Goal: Information Seeking & Learning: Learn about a topic

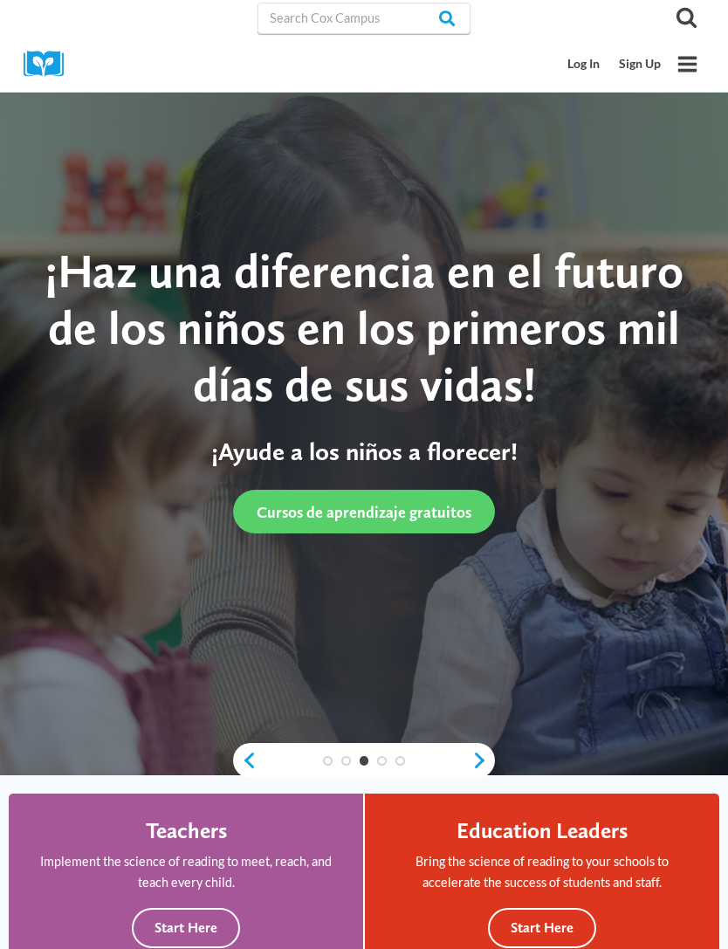
click at [588, 66] on link "Log In" at bounding box center [585, 64] width 52 height 32
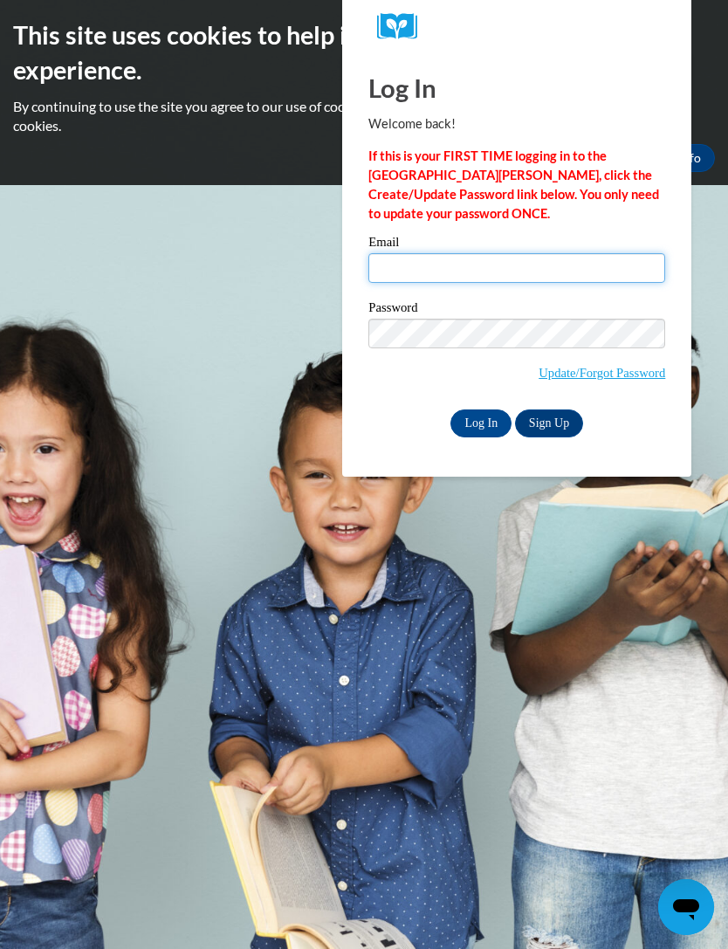
click at [516, 267] on input "Email" at bounding box center [516, 268] width 297 height 30
type input "biblebabies@gmail.com"
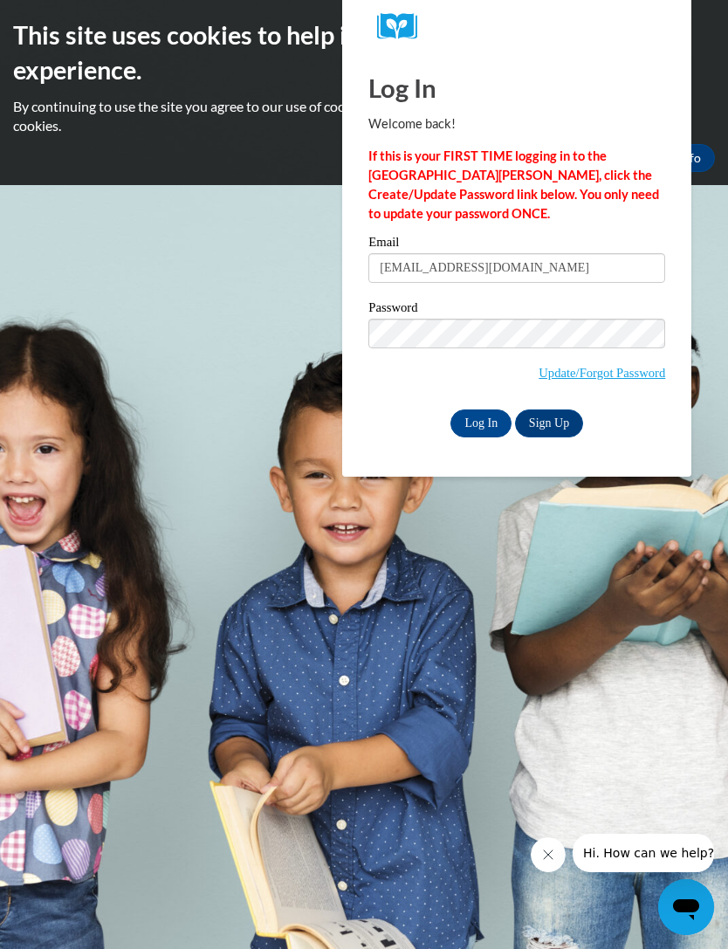
click at [481, 422] on input "Log In" at bounding box center [480, 423] width 61 height 28
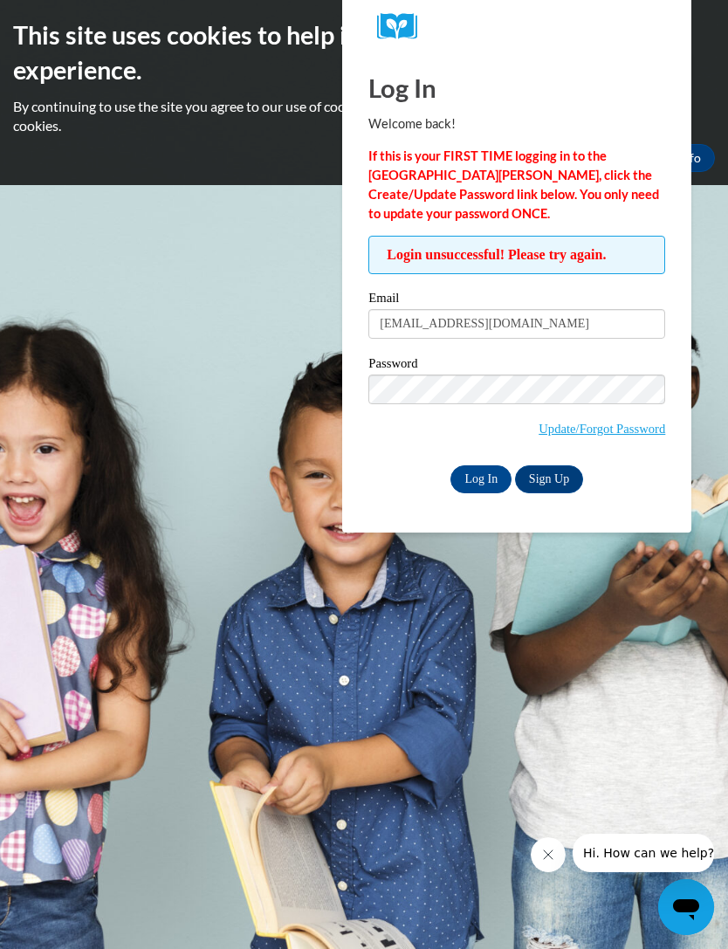
click at [615, 430] on link "Update/Forgot Password" at bounding box center [602, 429] width 127 height 14
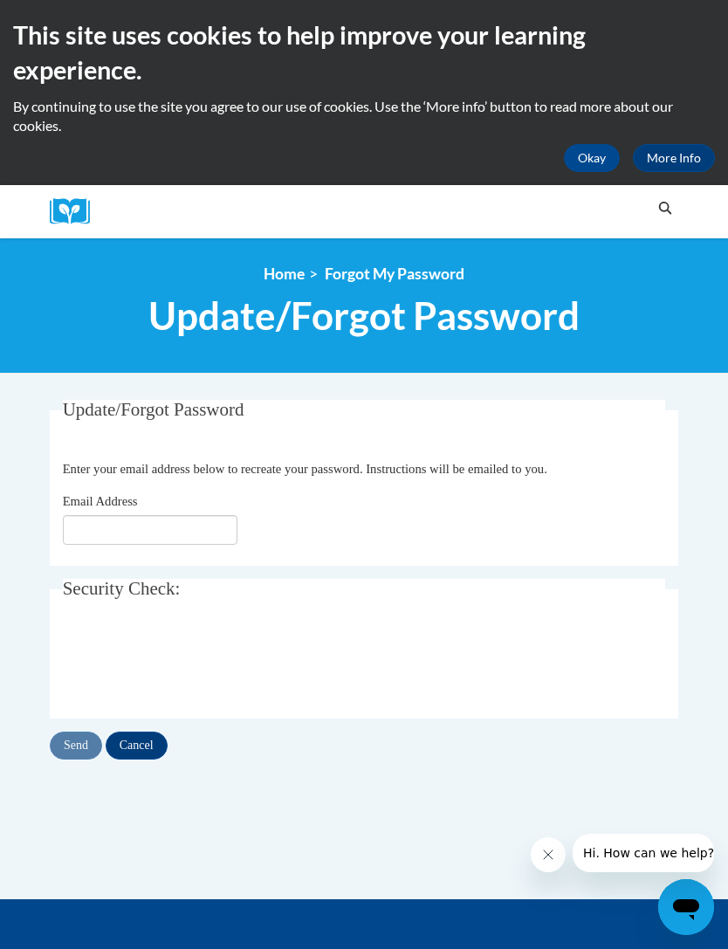
click at [170, 540] on input "Email Address" at bounding box center [150, 530] width 175 height 30
click at [155, 530] on input "Email Address" at bounding box center [150, 530] width 175 height 30
type input "biblebabies@gmail.com"
click at [72, 757] on input "Send" at bounding box center [76, 745] width 52 height 28
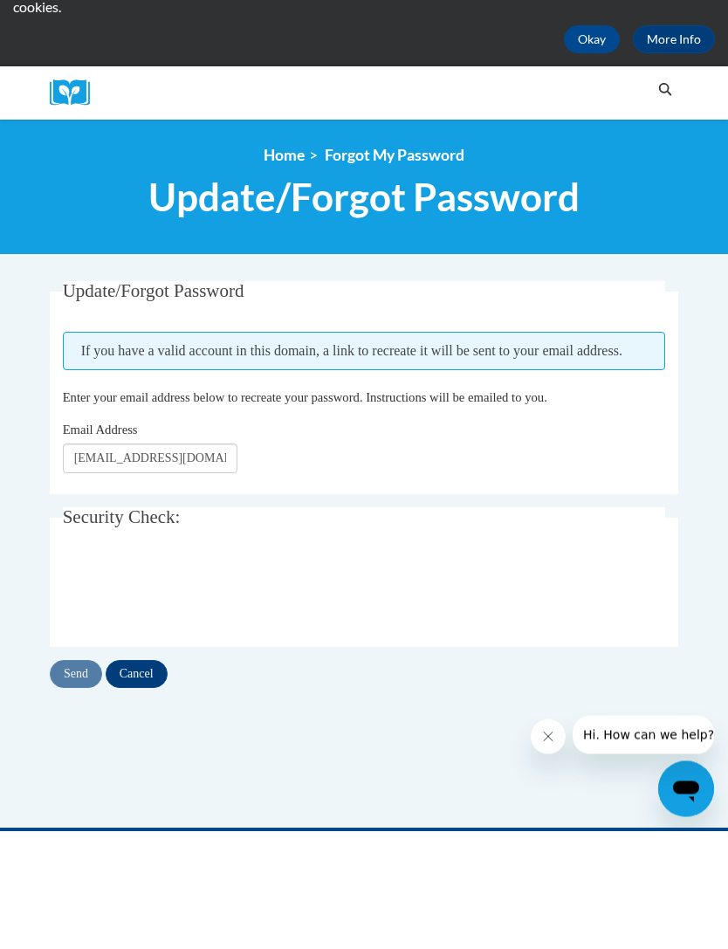
scroll to position [119, 0]
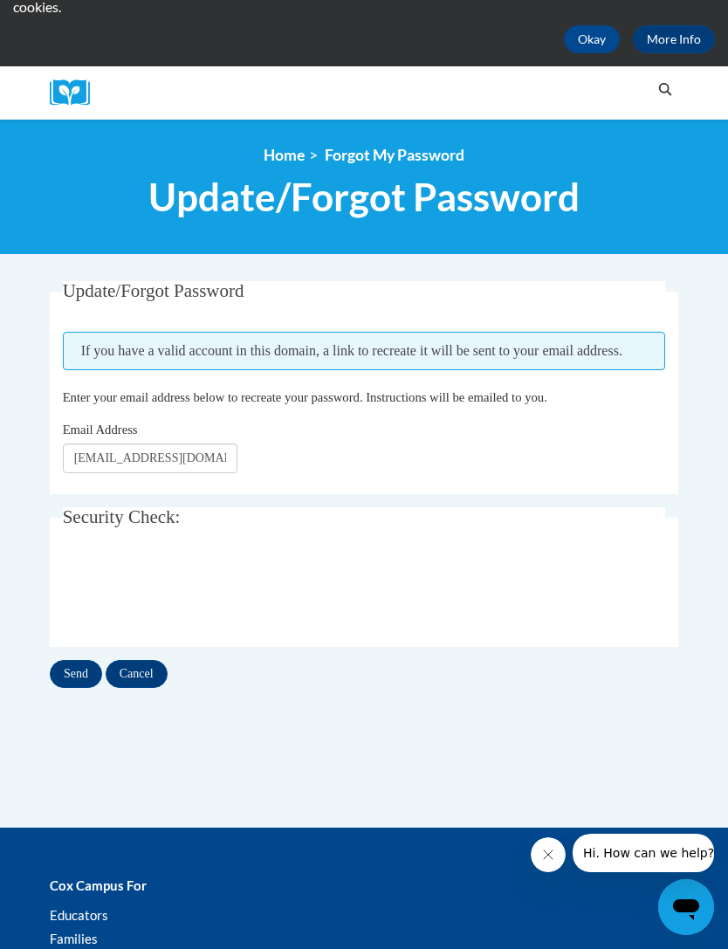
click at [74, 673] on input "Send" at bounding box center [76, 674] width 52 height 28
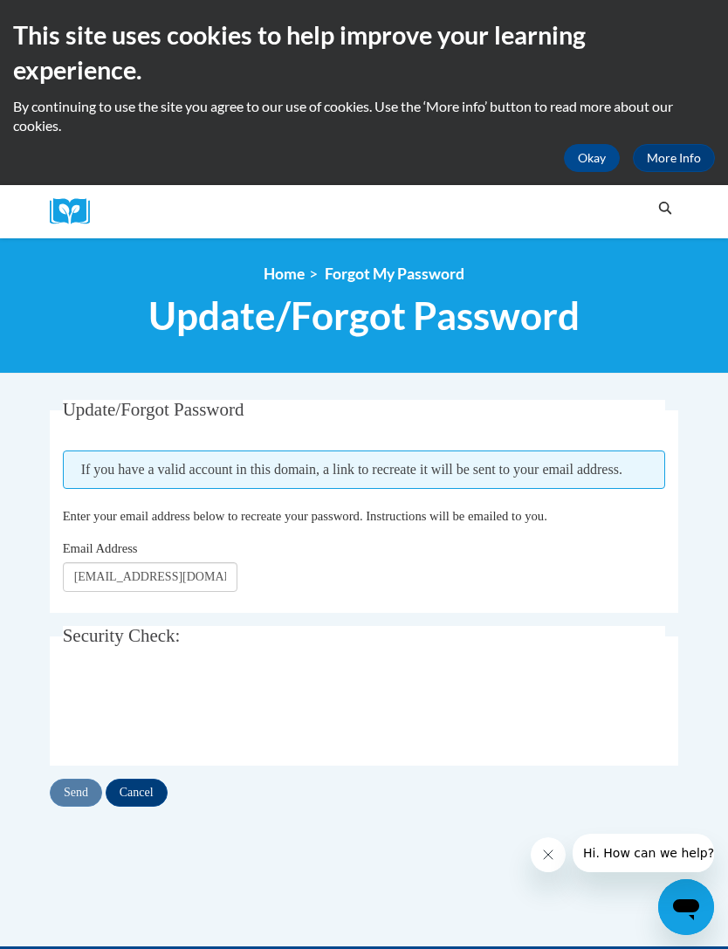
click at [592, 611] on fieldset "Update/Forgot Password Please enter your email address If you have a valid acco…" at bounding box center [364, 506] width 628 height 213
click at [137, 787] on input "Cancel" at bounding box center [137, 793] width 62 height 28
click at [147, 797] on input "Cancel" at bounding box center [137, 793] width 62 height 28
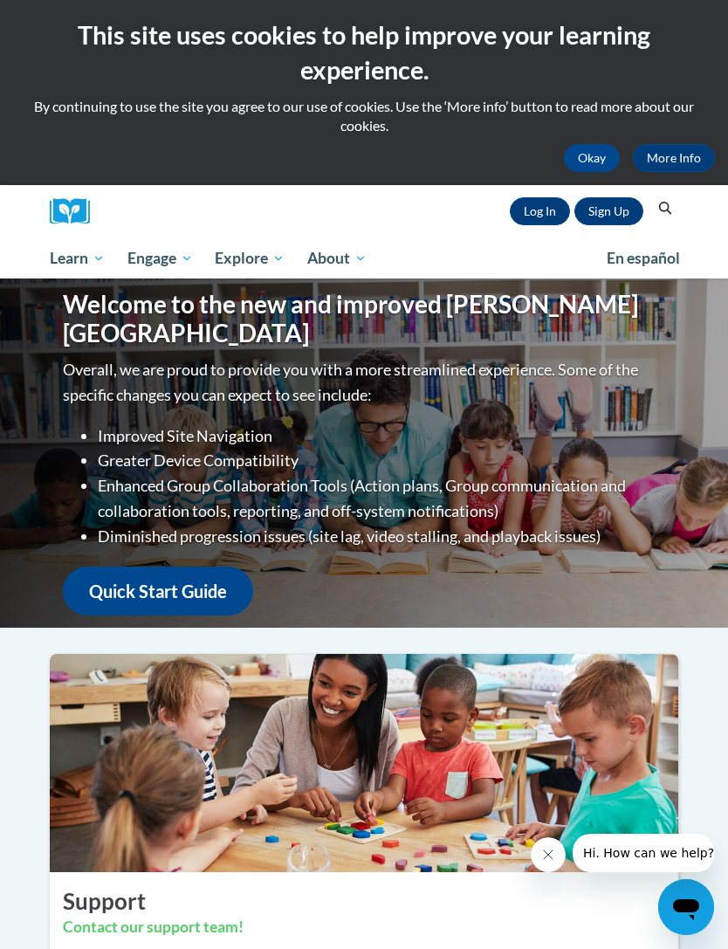
click at [539, 214] on link "Log In" at bounding box center [540, 211] width 60 height 28
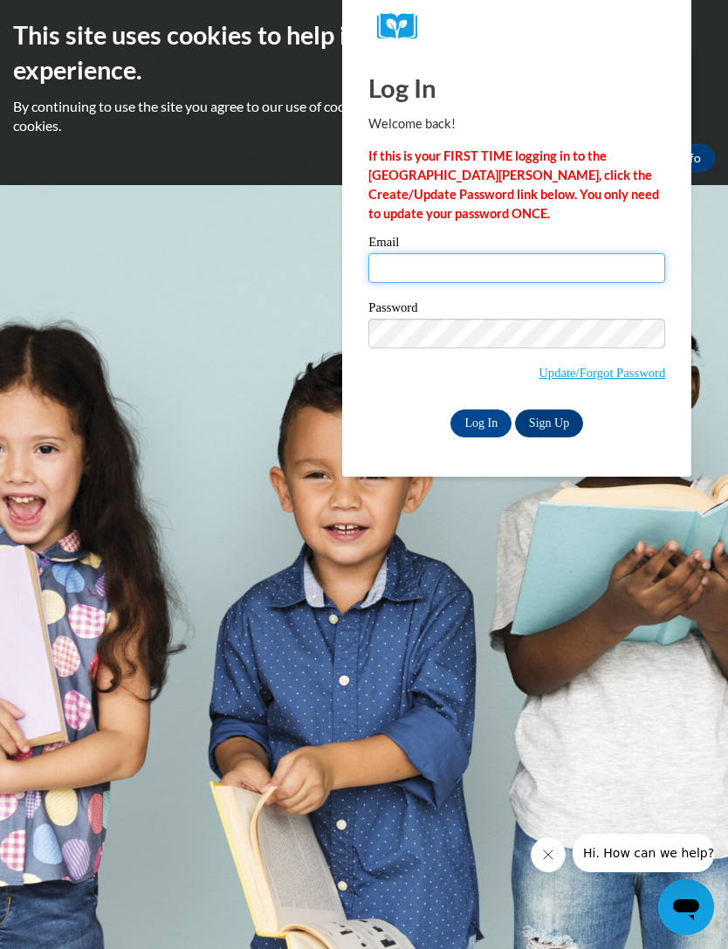
type input "[EMAIL_ADDRESS][DOMAIN_NAME]"
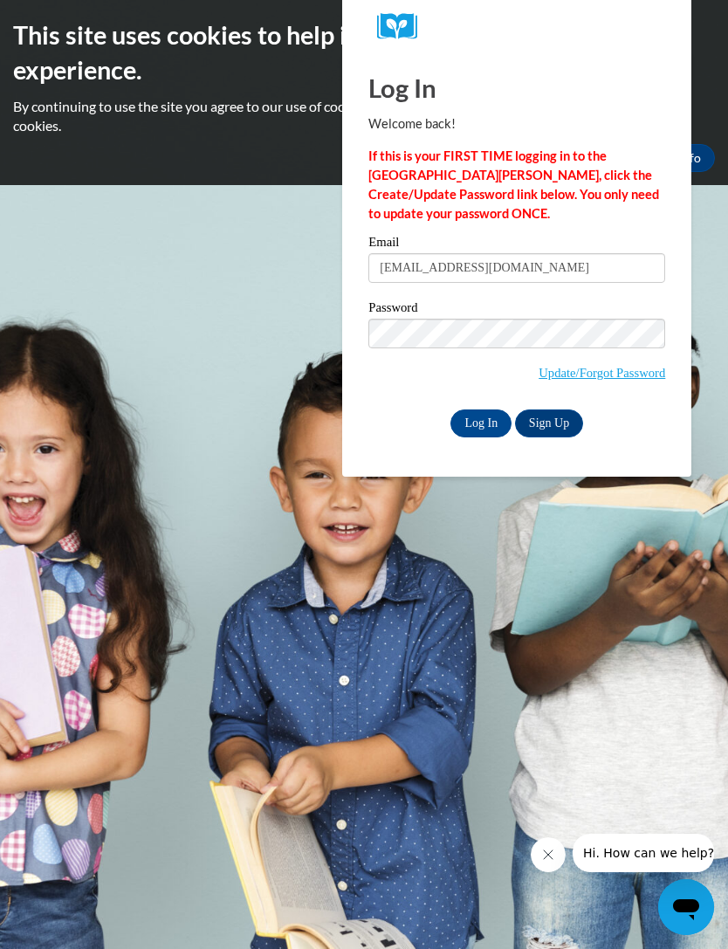
click at [481, 422] on input "Log In" at bounding box center [480, 423] width 61 height 28
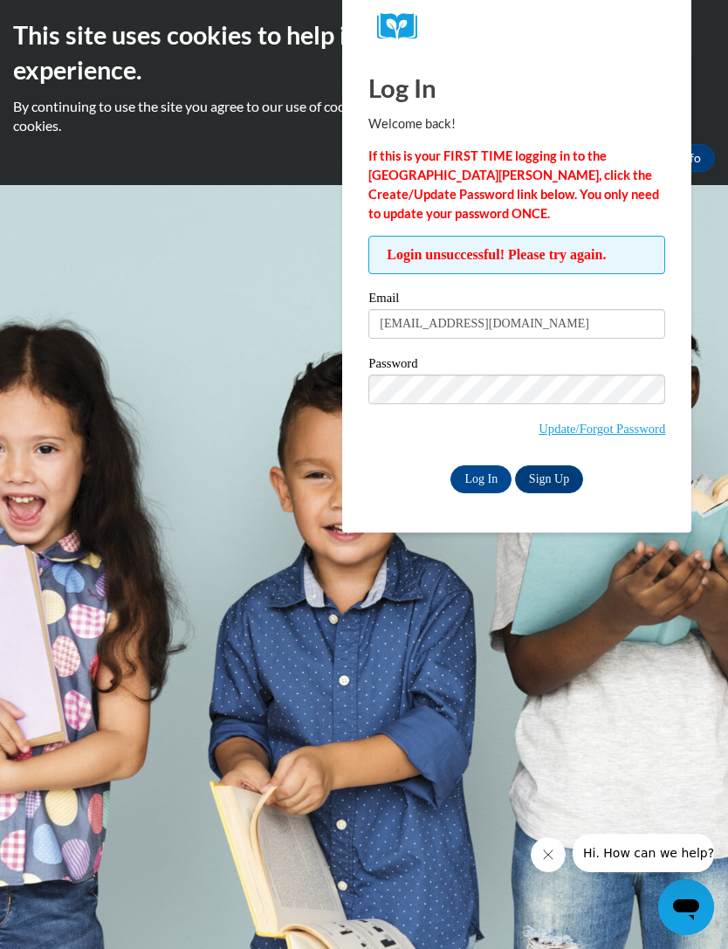
click at [547, 481] on link "Sign Up" at bounding box center [549, 479] width 68 height 28
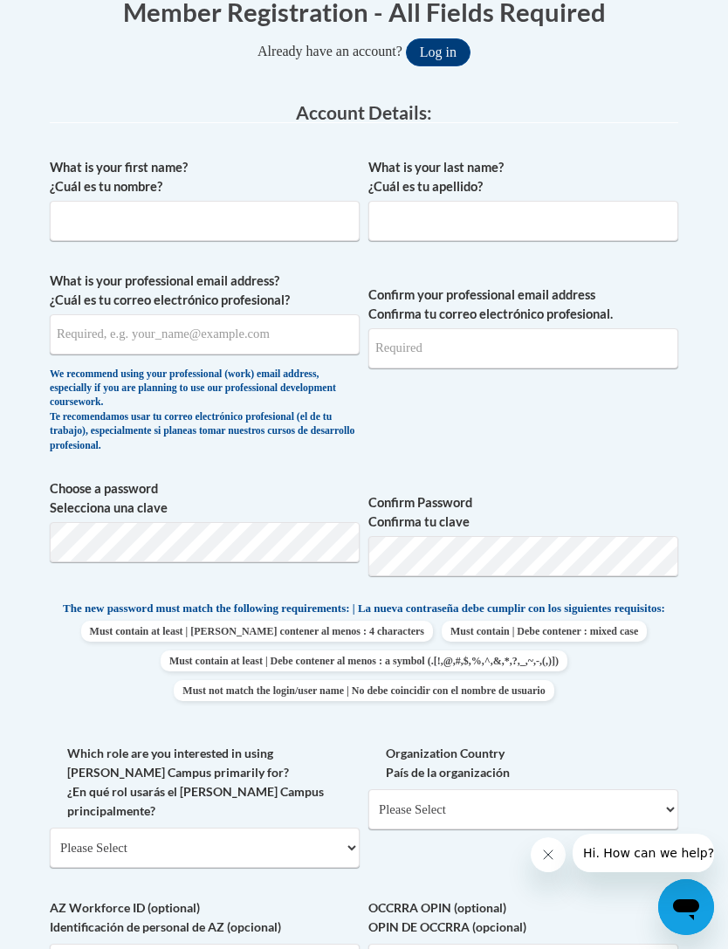
scroll to position [406, 0]
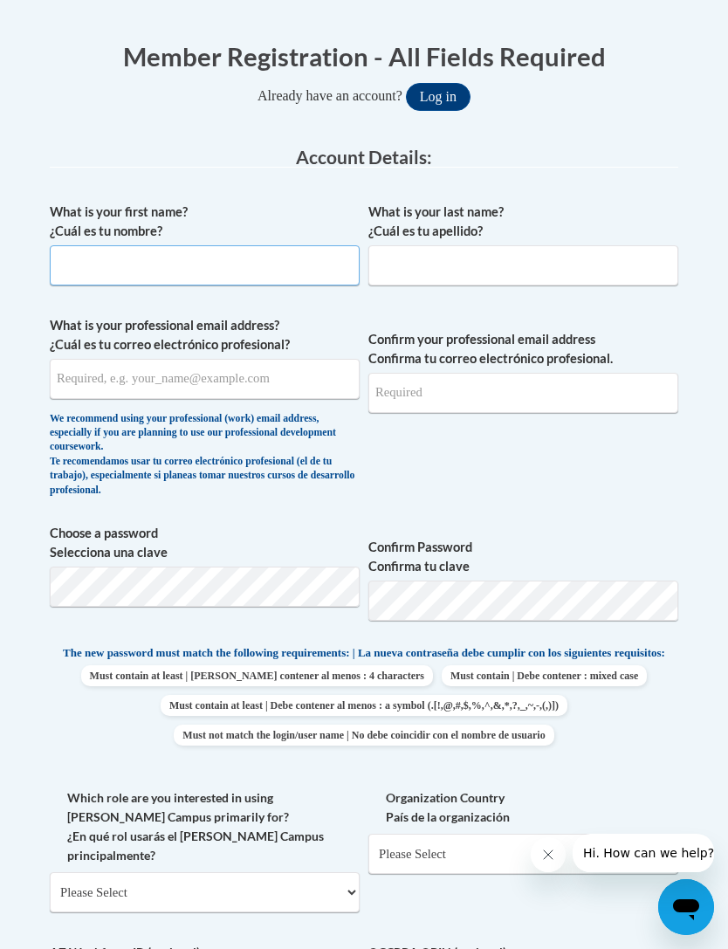
click at [200, 262] on input "What is your first name? ¿Cuál es tu nombre?" at bounding box center [205, 265] width 310 height 40
type input "Courtney"
click at [489, 258] on input "What is your last name? ¿Cuál es tu apellido?" at bounding box center [523, 265] width 310 height 40
type input "Harkless"
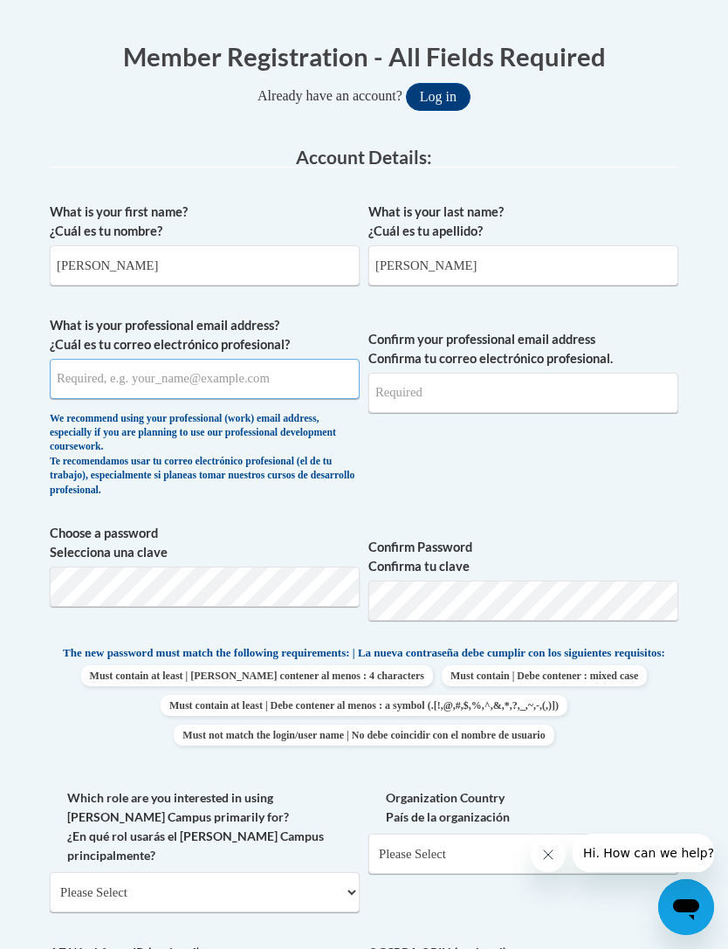
click at [283, 388] on input "What is your professional email address? ¿Cuál es tu correo electrónico profesi…" at bounding box center [205, 379] width 310 height 40
type input "bibl"
type input "biblebabies@gmail.com"
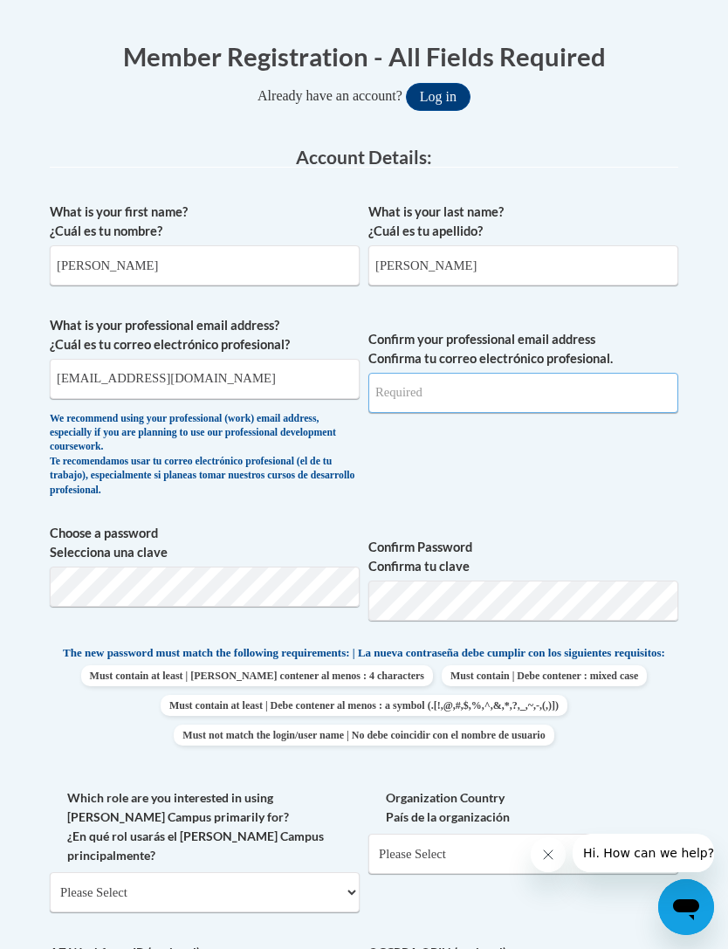
click at [493, 385] on input "Confirm your professional email address Confirma tu correo electrónico profesio…" at bounding box center [523, 393] width 310 height 40
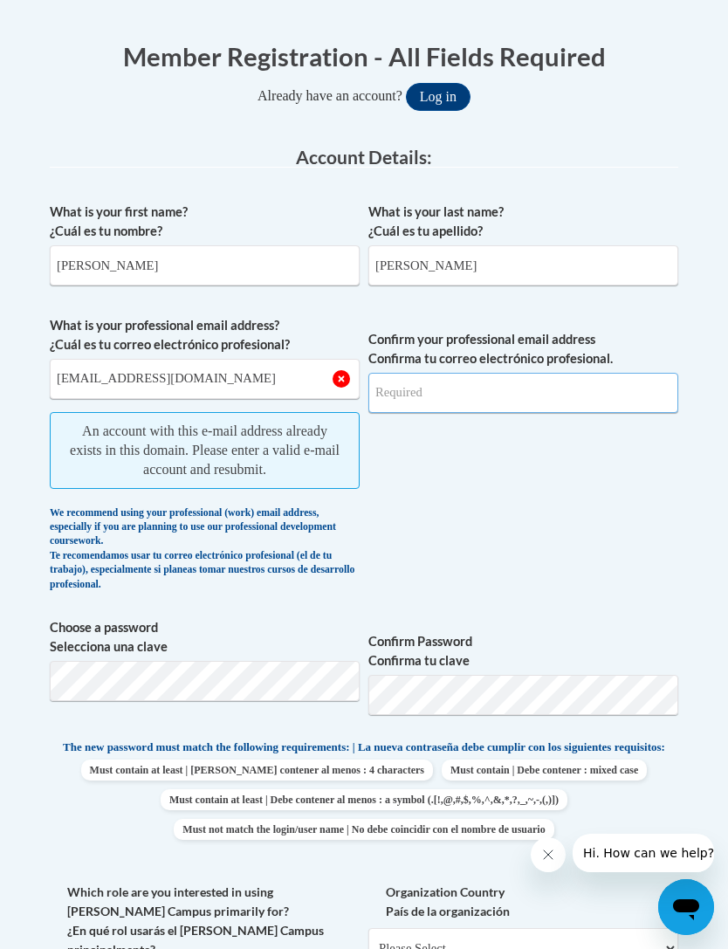
type input "biblebabies@gmail.com"
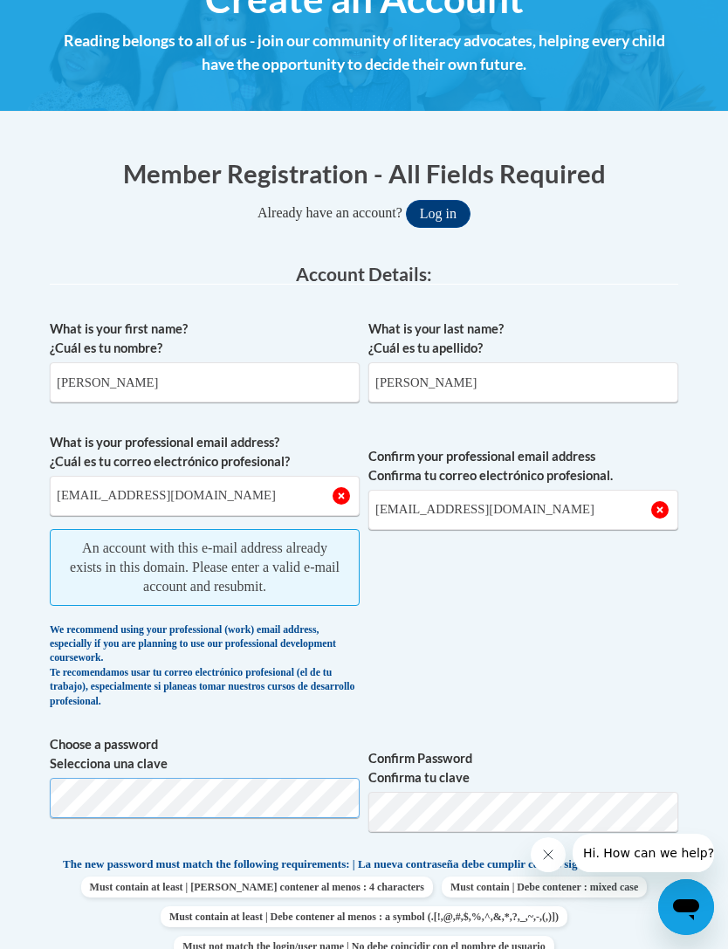
scroll to position [288, 0]
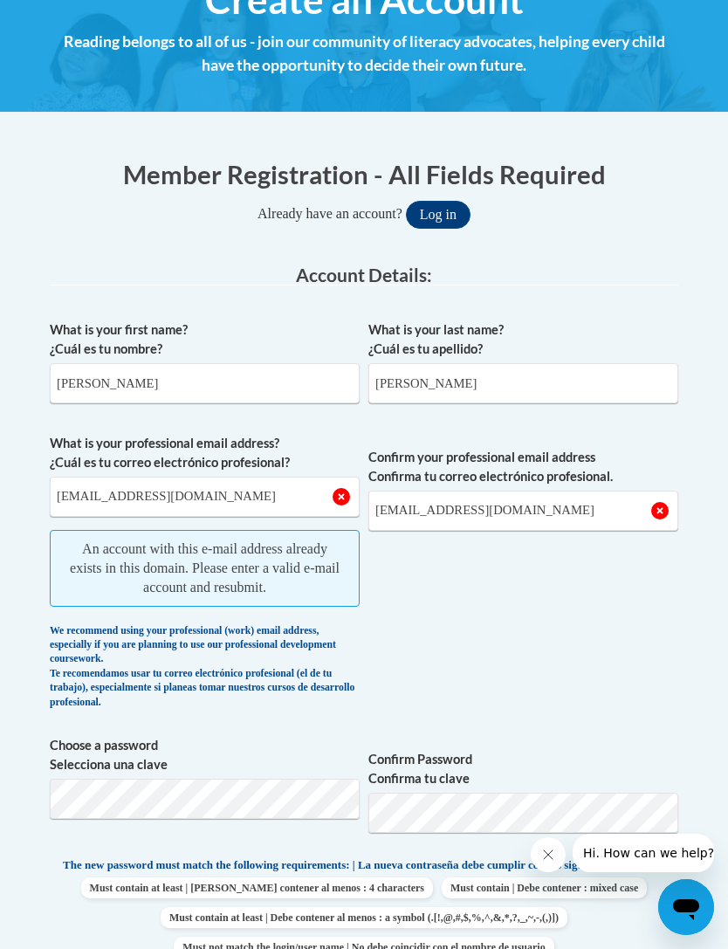
click at [443, 210] on button "Log in" at bounding box center [438, 215] width 65 height 28
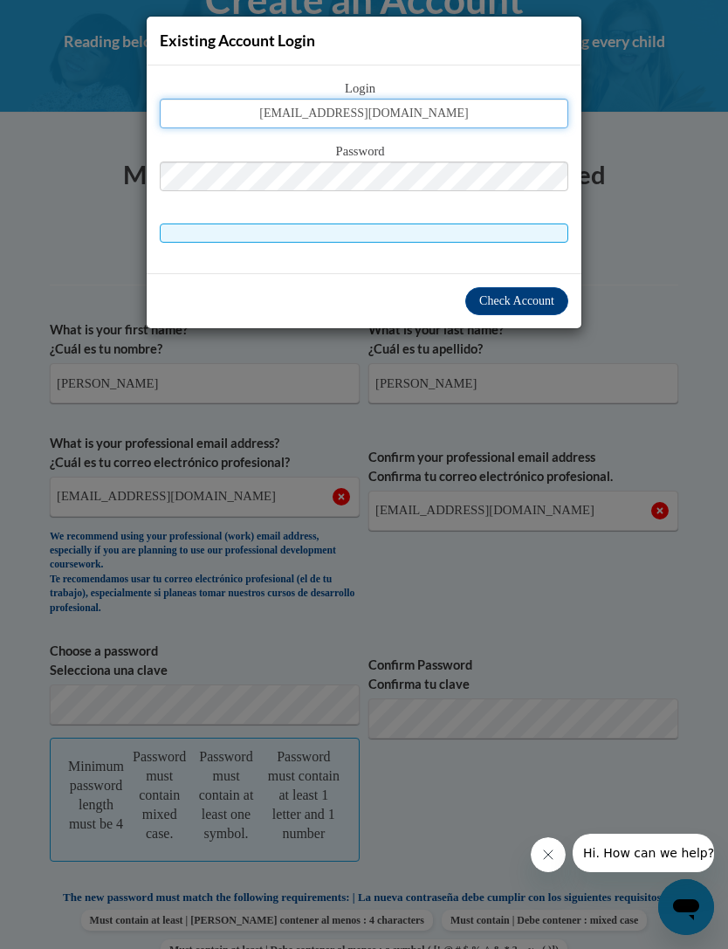
type input "biblebabies@gmail.com"
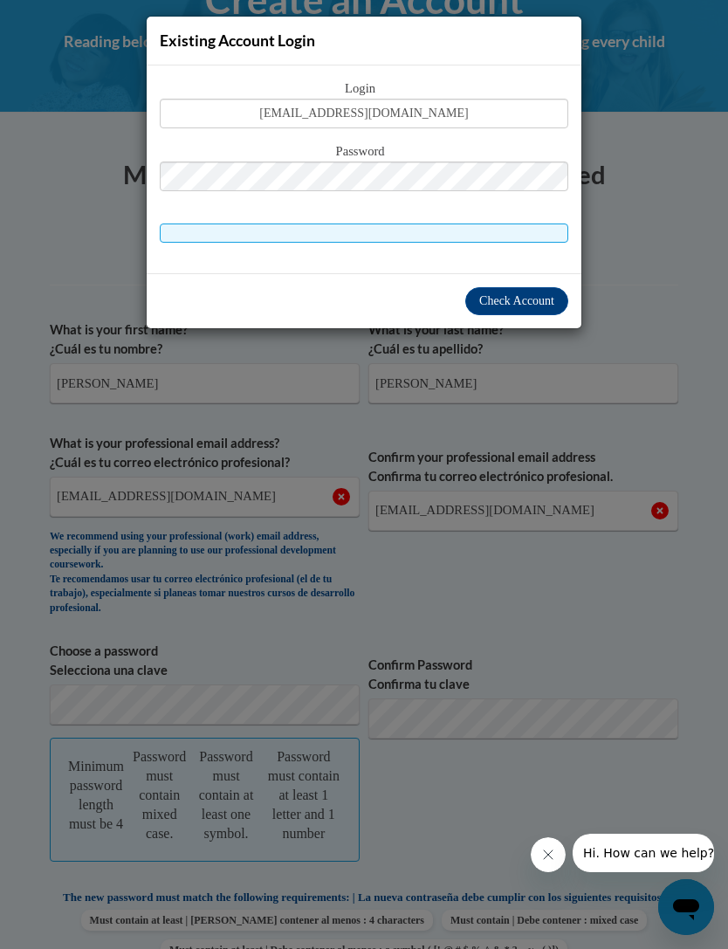
click at [532, 299] on span "Check Account" at bounding box center [516, 300] width 75 height 13
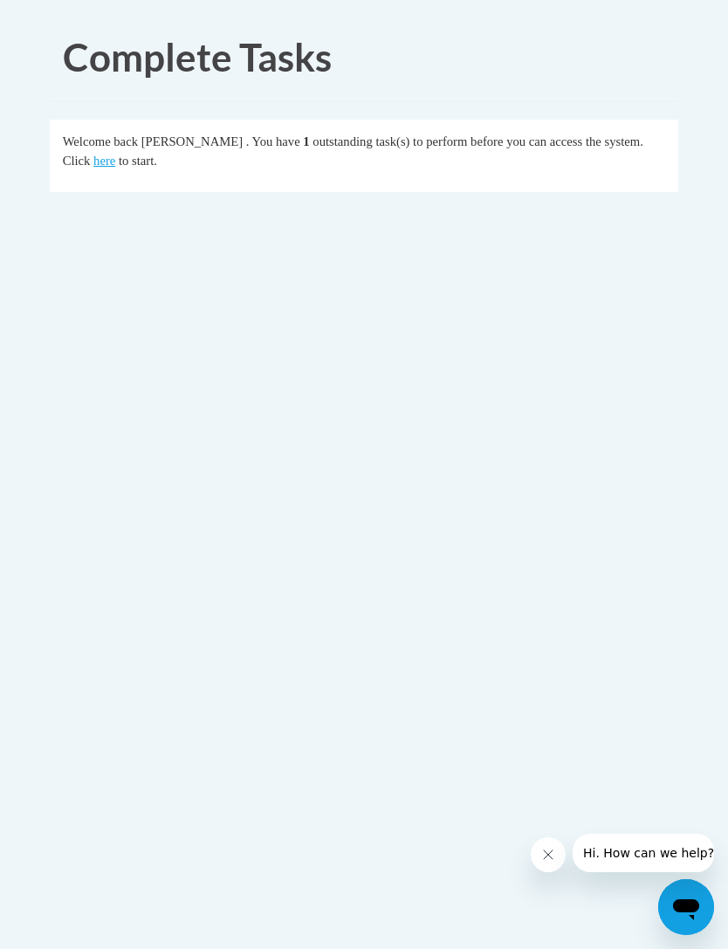
click at [110, 163] on link "here" at bounding box center [104, 161] width 22 height 14
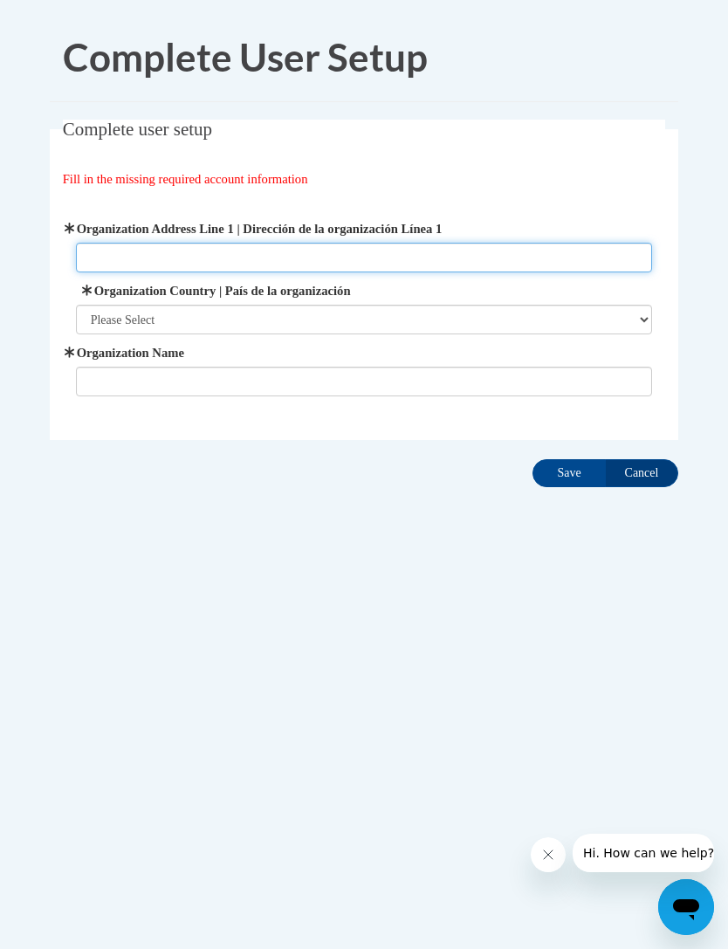
click at [169, 262] on input "Organization Address Line 1 | Dirección de la organización Línea 1" at bounding box center [364, 258] width 577 height 30
type input "444 Twain Curve"
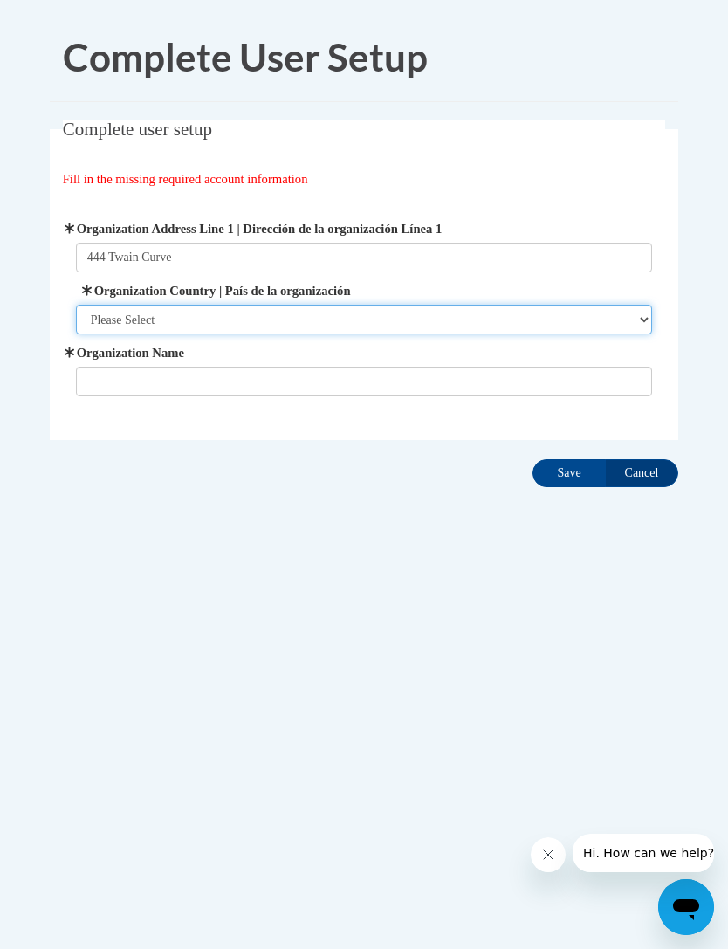
click at [380, 330] on select "Please Select United States | Estados Unidos Outside of the United States | Fue…" at bounding box center [364, 320] width 577 height 30
select select "ad49bcad-a171-4b2e-b99c-48b446064914"
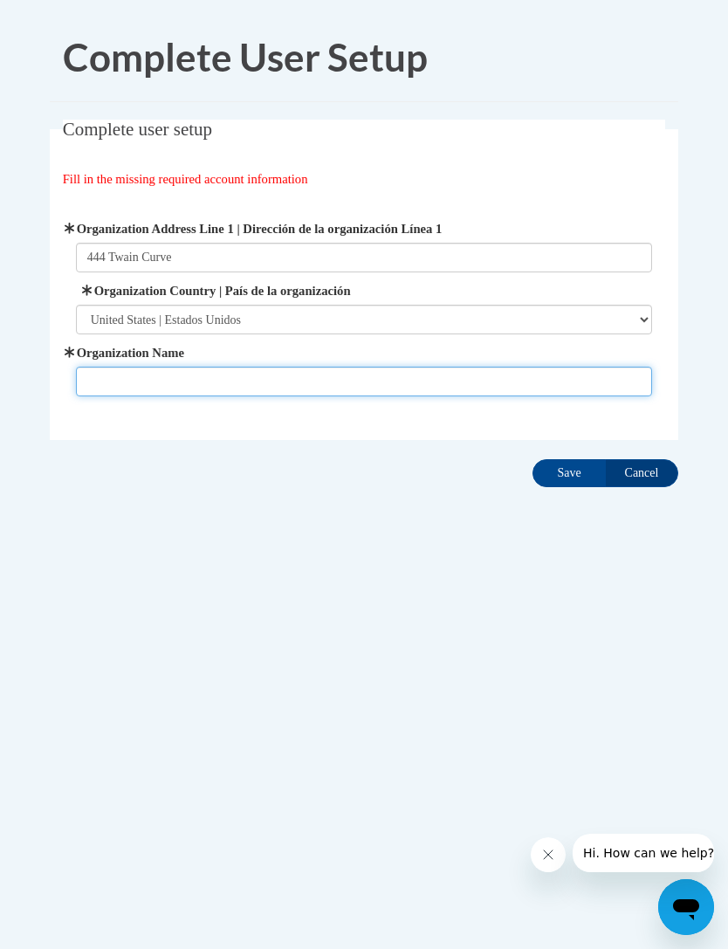
click at [375, 367] on input "Organization Name" at bounding box center [364, 382] width 577 height 30
type input "Kingdom Seekers Worship Center"
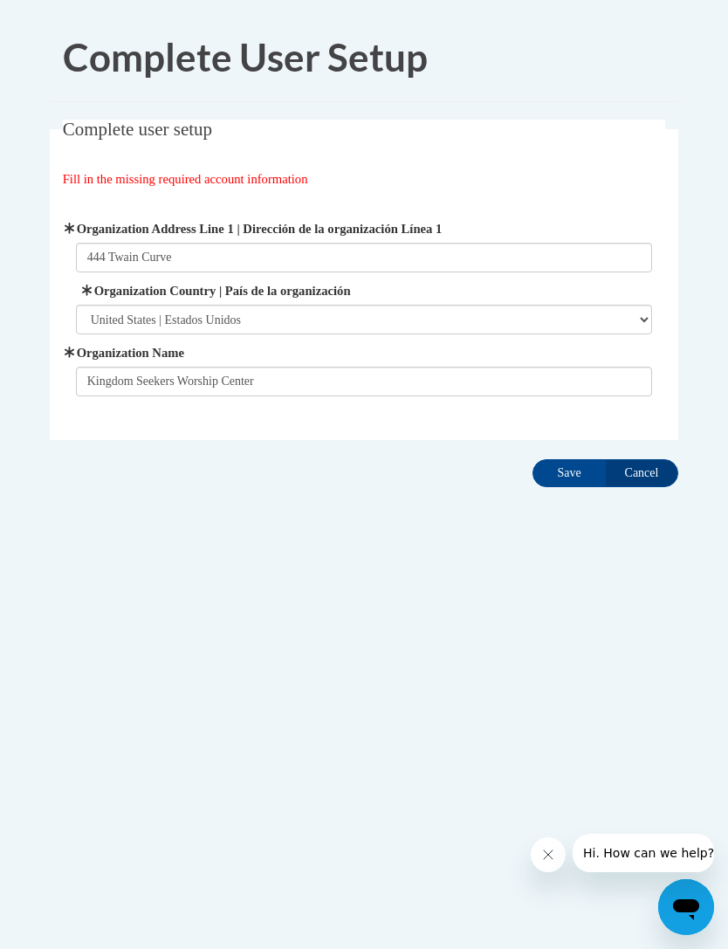
click at [563, 467] on input "Save" at bounding box center [568, 473] width 73 height 28
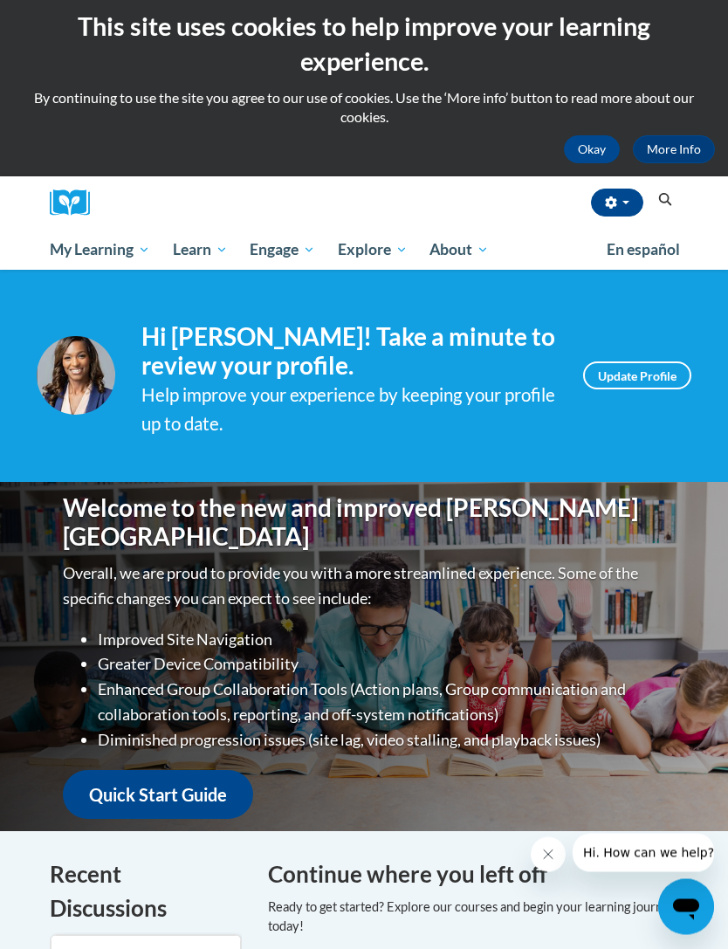
scroll to position [25, 0]
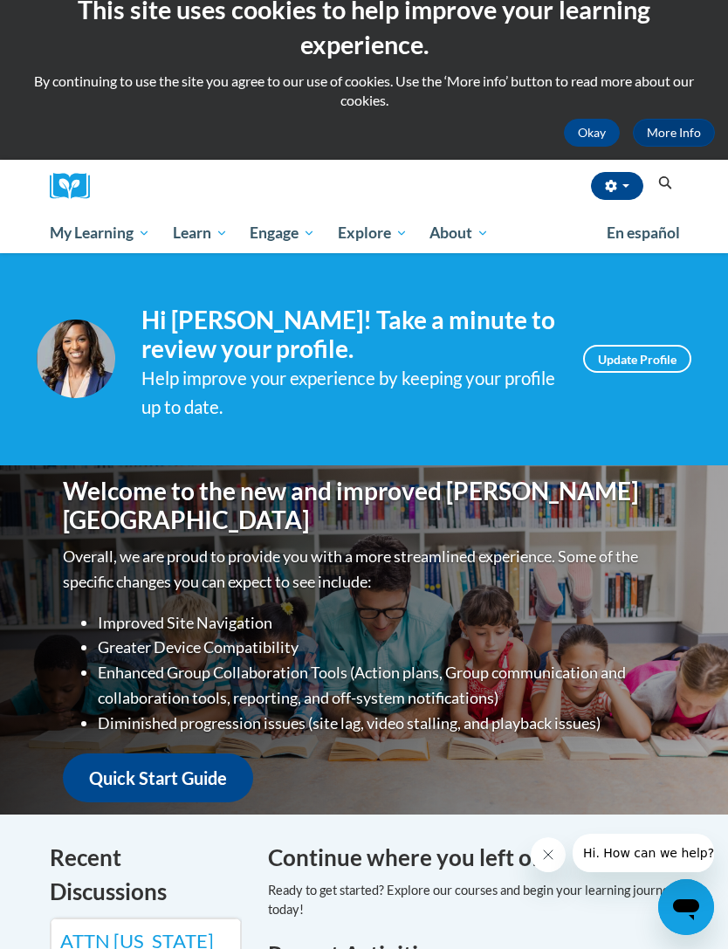
click at [661, 364] on link "Update Profile" at bounding box center [637, 359] width 108 height 28
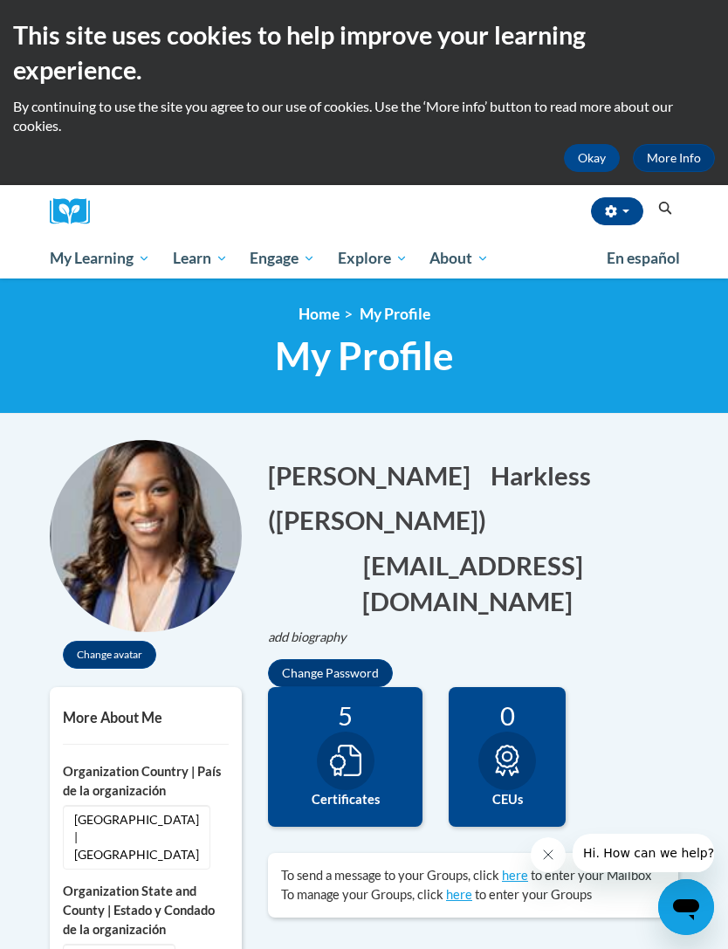
click at [165, 547] on img at bounding box center [146, 536] width 192 height 192
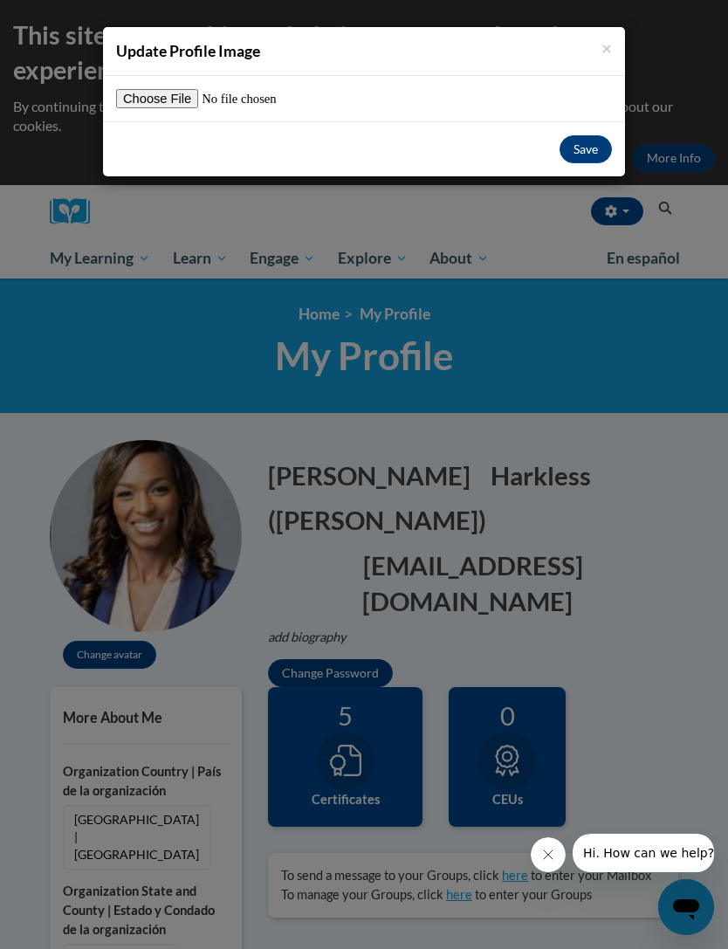
click at [155, 105] on input "file" at bounding box center [225, 98] width 218 height 19
type input "C:\fakepath\IMG_7920.jpg"
click at [587, 156] on button "Save" at bounding box center [586, 149] width 52 height 28
click at [590, 146] on button "Save" at bounding box center [586, 149] width 52 height 28
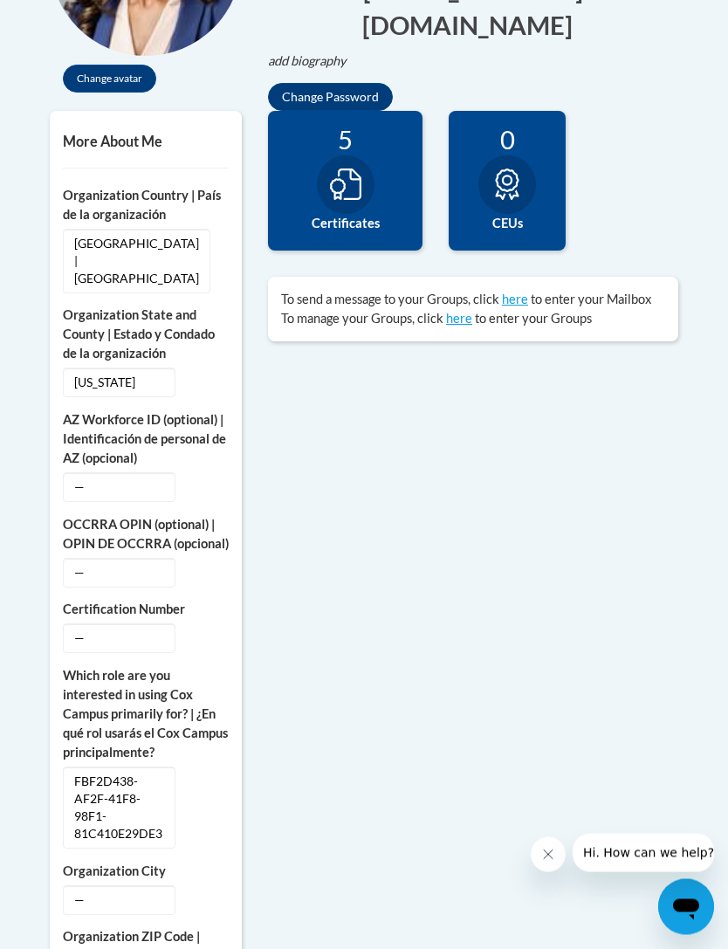
scroll to position [576, 0]
click at [512, 187] on icon at bounding box center [506, 183] width 31 height 31
click at [514, 191] on icon at bounding box center [506, 183] width 31 height 31
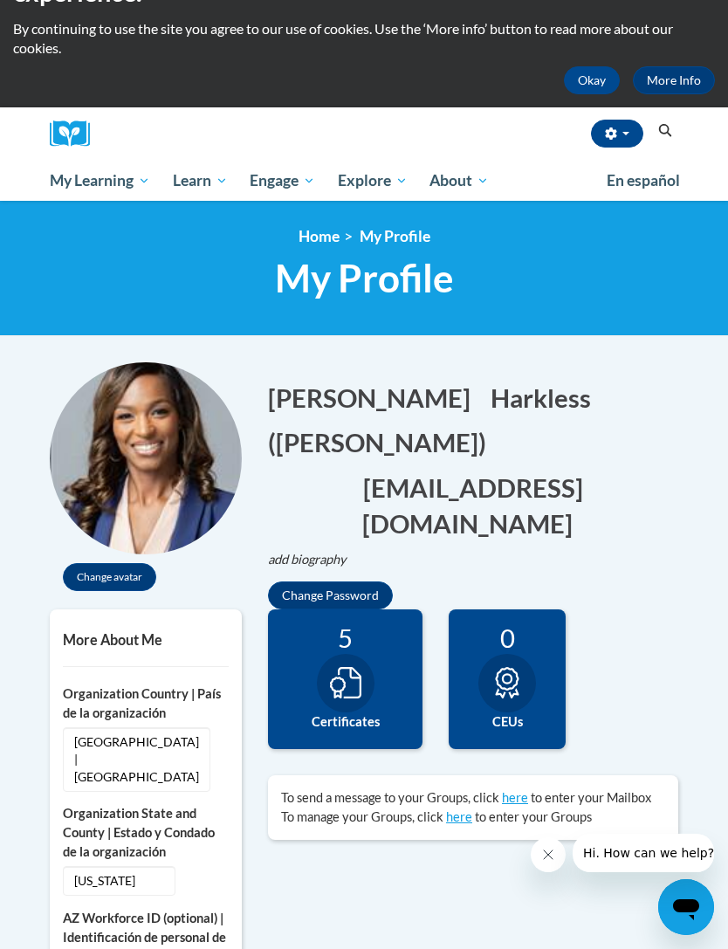
scroll to position [0, 0]
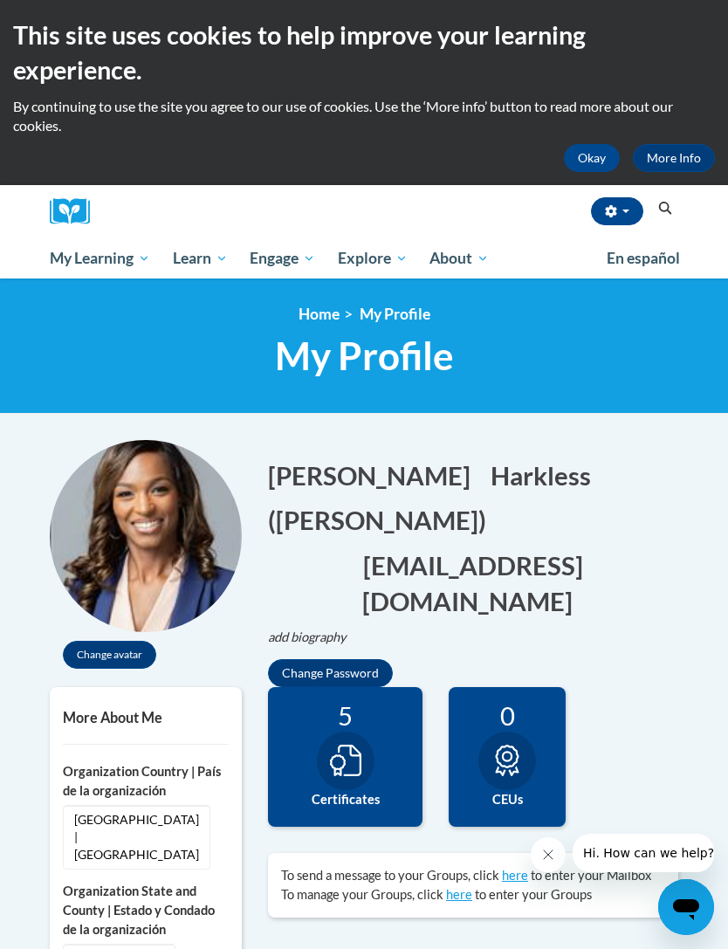
click at [0, 0] on span "All Courses" at bounding box center [0, 0] width 0 height 0
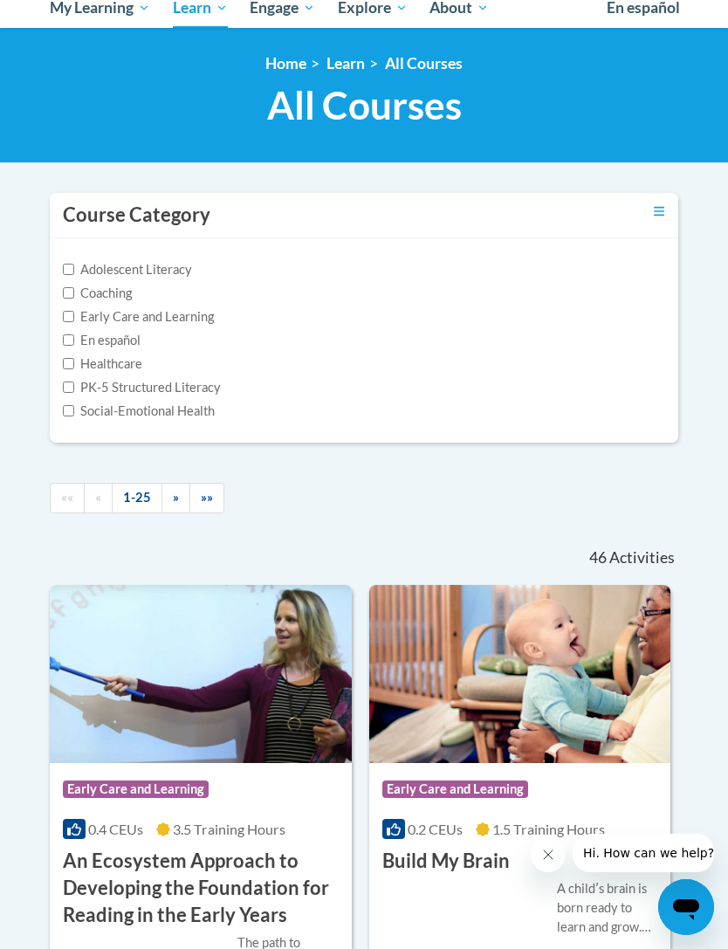
scroll to position [251, 0]
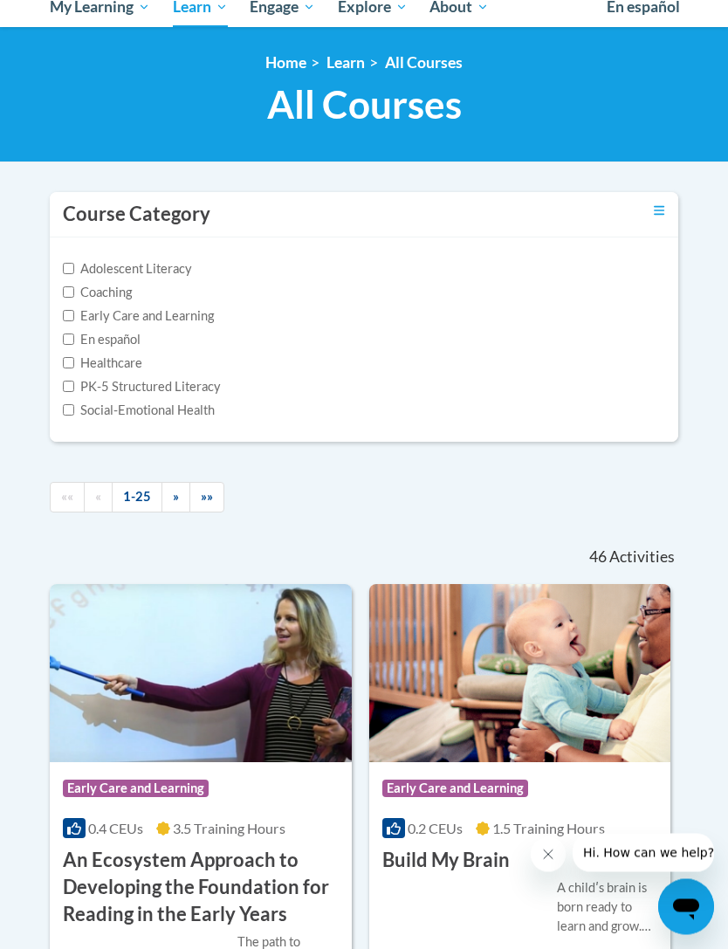
click at [77, 294] on label "Coaching" at bounding box center [97, 293] width 69 height 19
click at [74, 294] on input "Coaching" at bounding box center [68, 292] width 11 height 11
checkbox input "true"
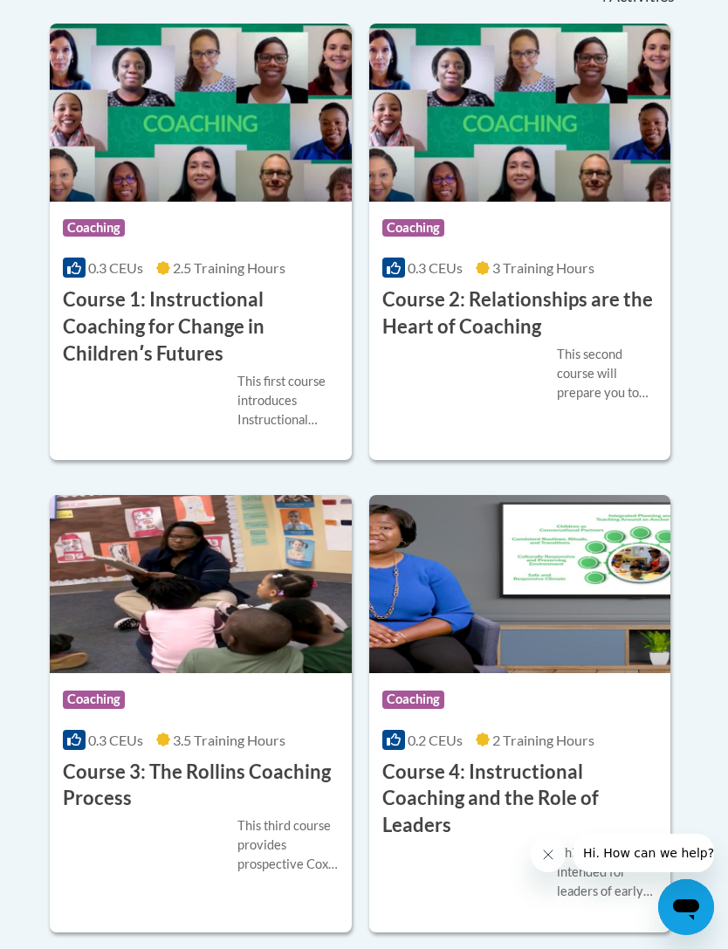
scroll to position [746, 0]
click at [152, 395] on div "This first course introduces Instructional Coaching, an innovative and effectiv…" at bounding box center [201, 402] width 276 height 58
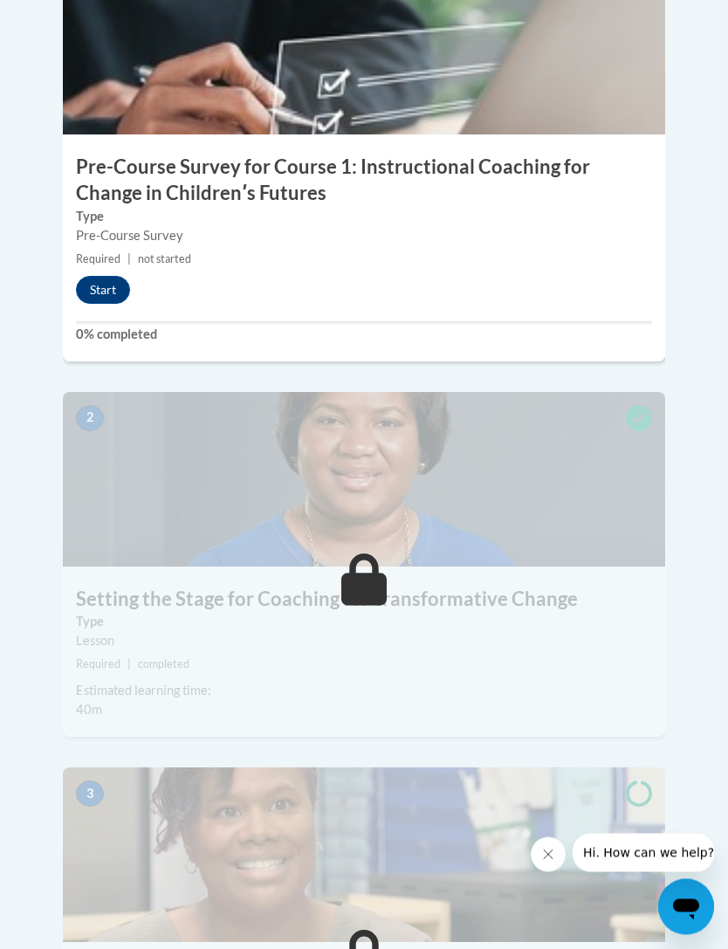
scroll to position [796, 0]
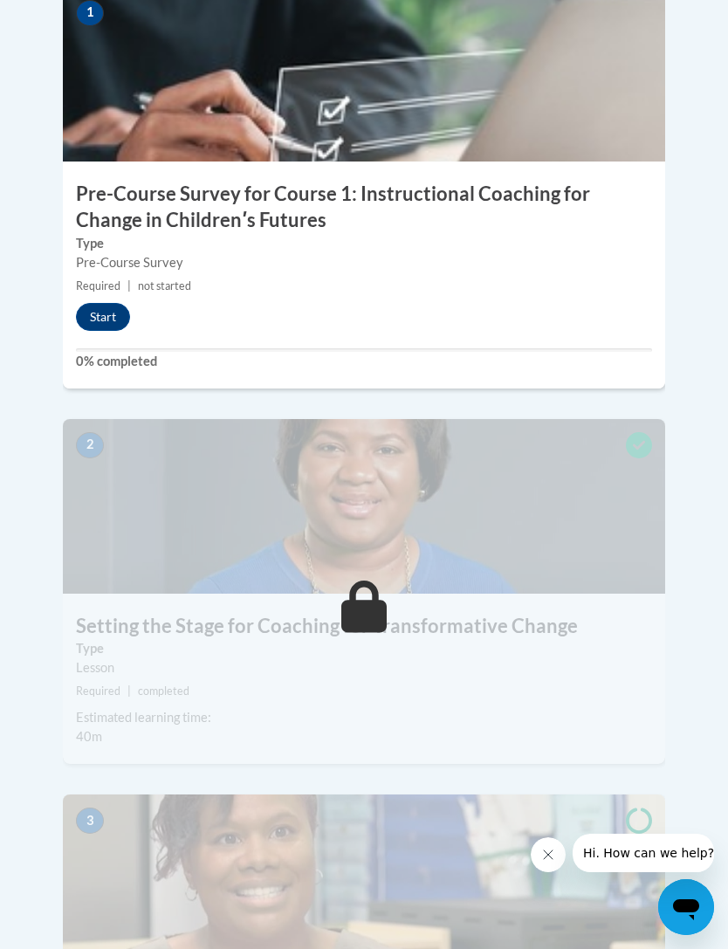
click at [106, 303] on button "Start" at bounding box center [103, 317] width 54 height 28
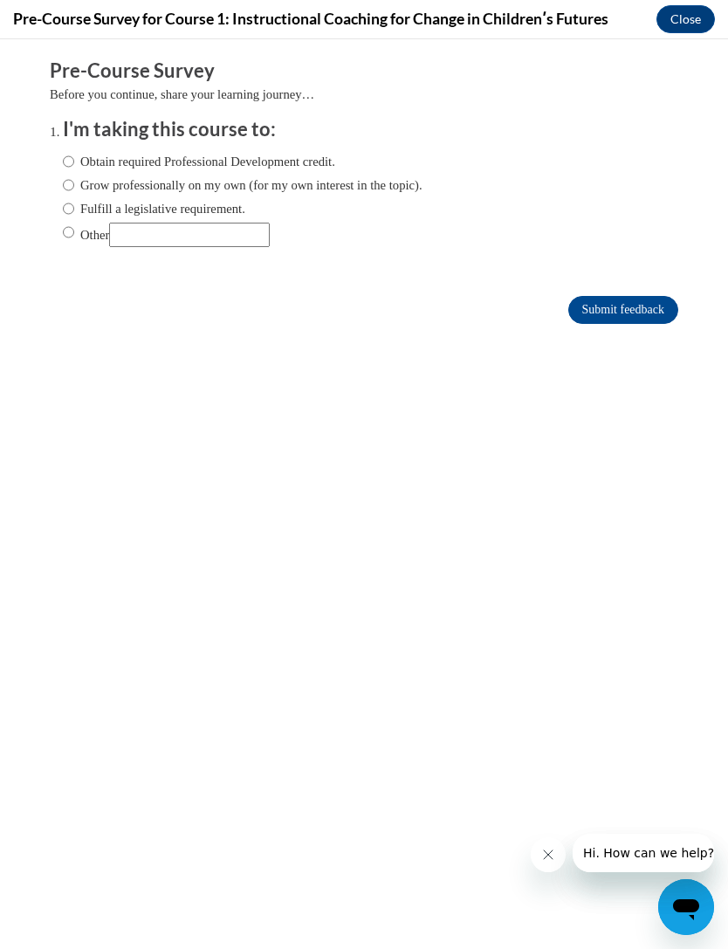
scroll to position [0, 0]
click at [72, 178] on input "Grow professionally on my own (for my own interest in the topic)." at bounding box center [68, 184] width 11 height 19
radio input "true"
click at [65, 240] on label "Other" at bounding box center [166, 235] width 207 height 24
click at [65, 240] on input "Other" at bounding box center [68, 232] width 11 height 19
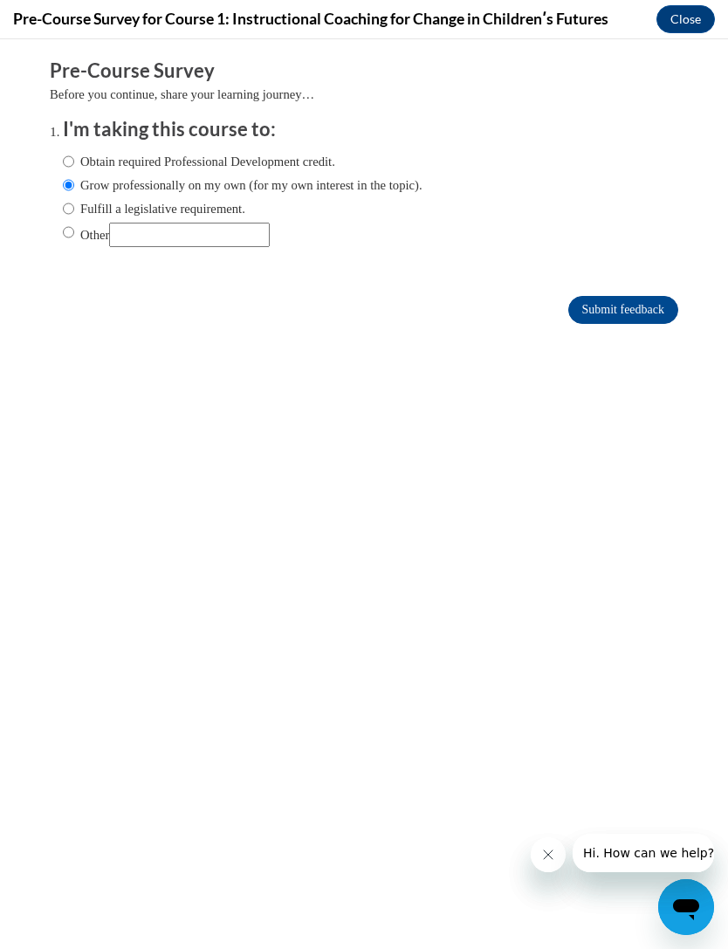
radio input "true"
click at [73, 177] on input "Grow professionally on my own (for my own interest in the topic)." at bounding box center [68, 184] width 11 height 19
radio input "true"
click at [645, 315] on input "Submit feedback" at bounding box center [623, 310] width 110 height 28
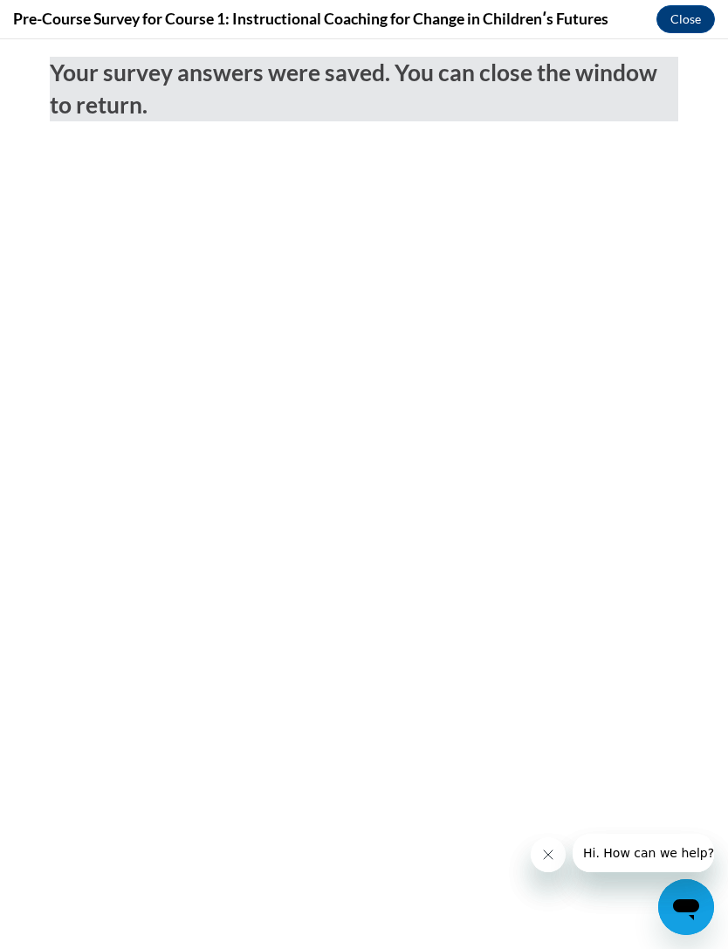
click at [683, 19] on button "Close" at bounding box center [685, 19] width 58 height 28
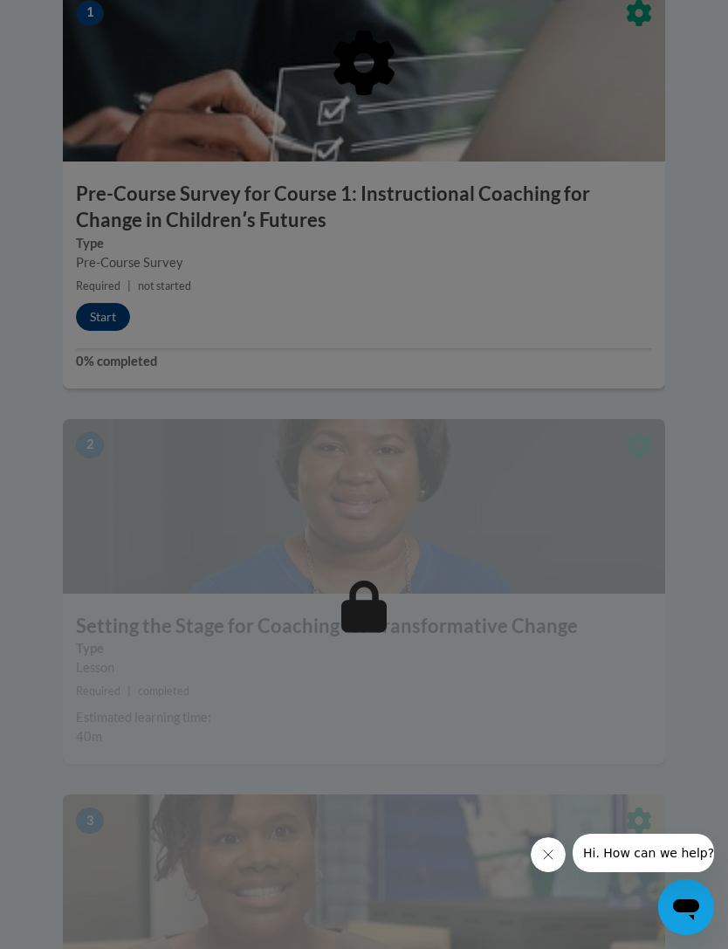
click at [106, 266] on div at bounding box center [364, 153] width 602 height 332
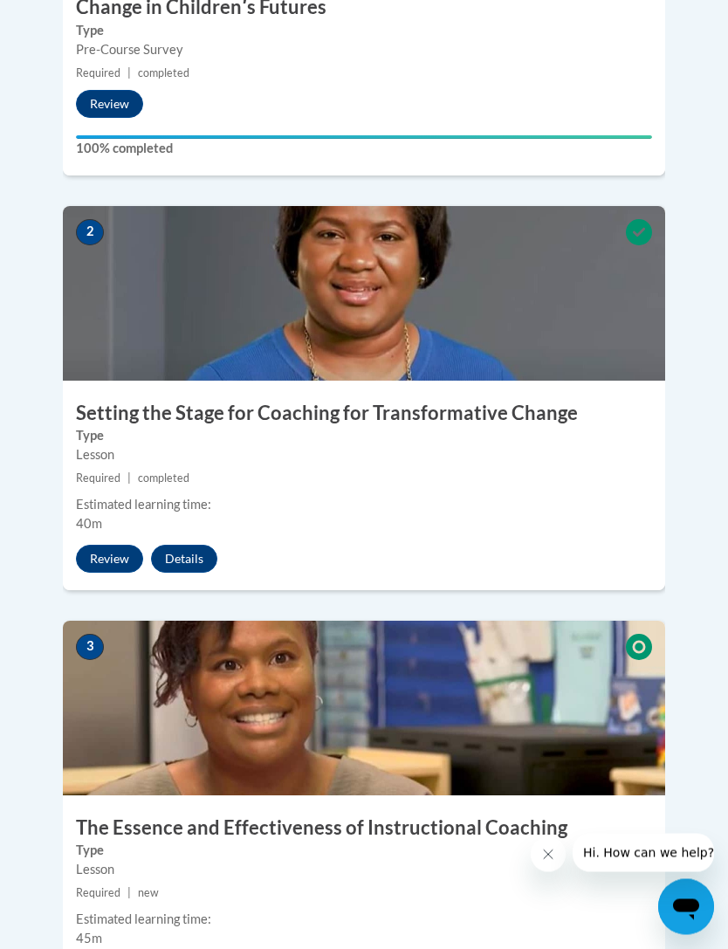
scroll to position [1010, 0]
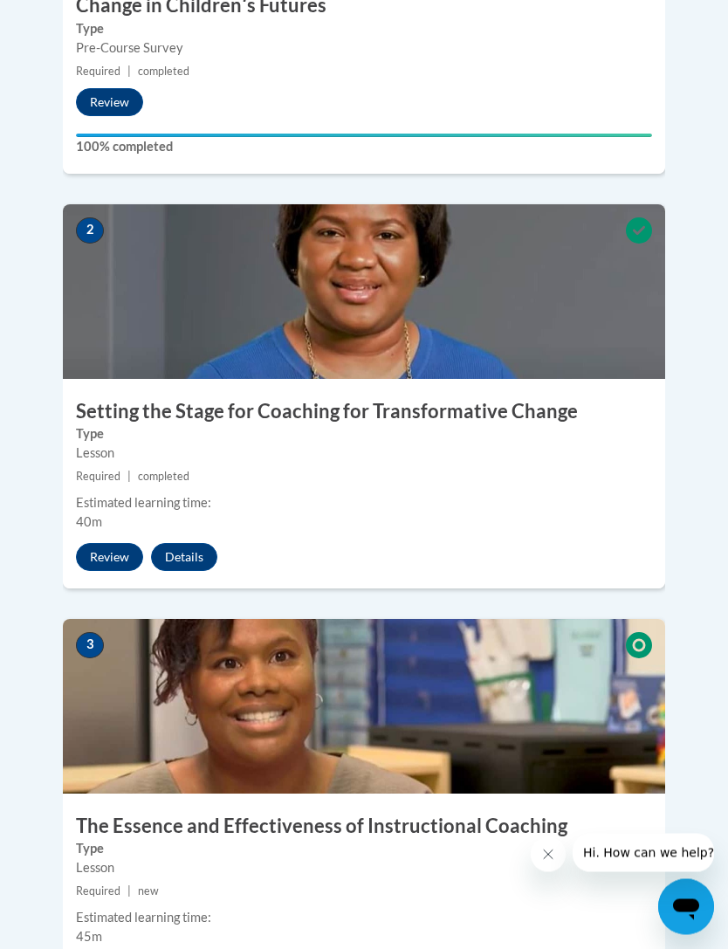
click at [120, 544] on button "Review" at bounding box center [109, 558] width 67 height 28
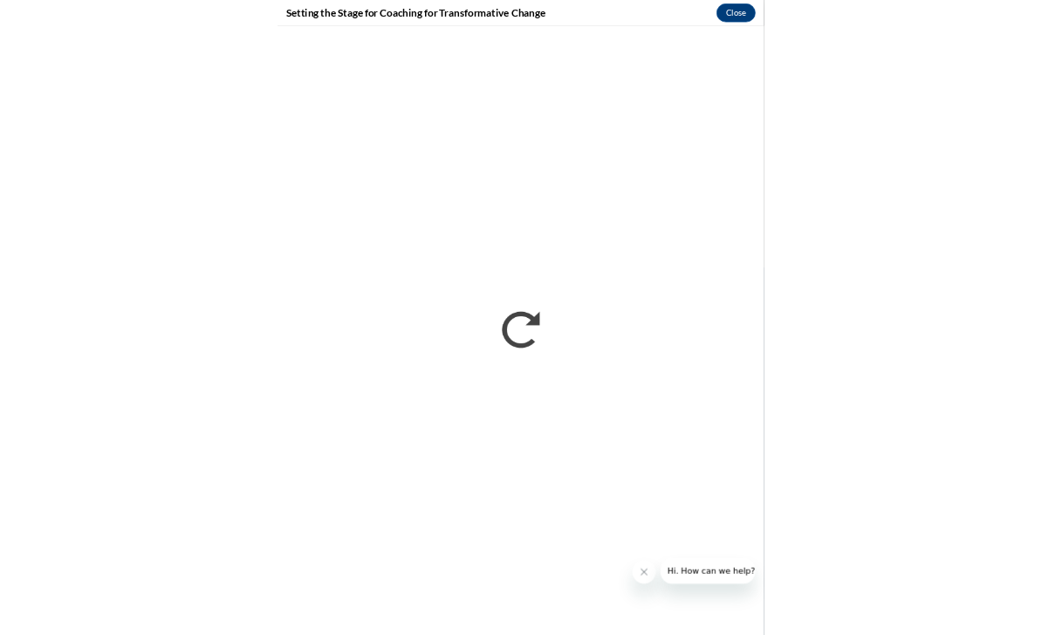
scroll to position [1082, 0]
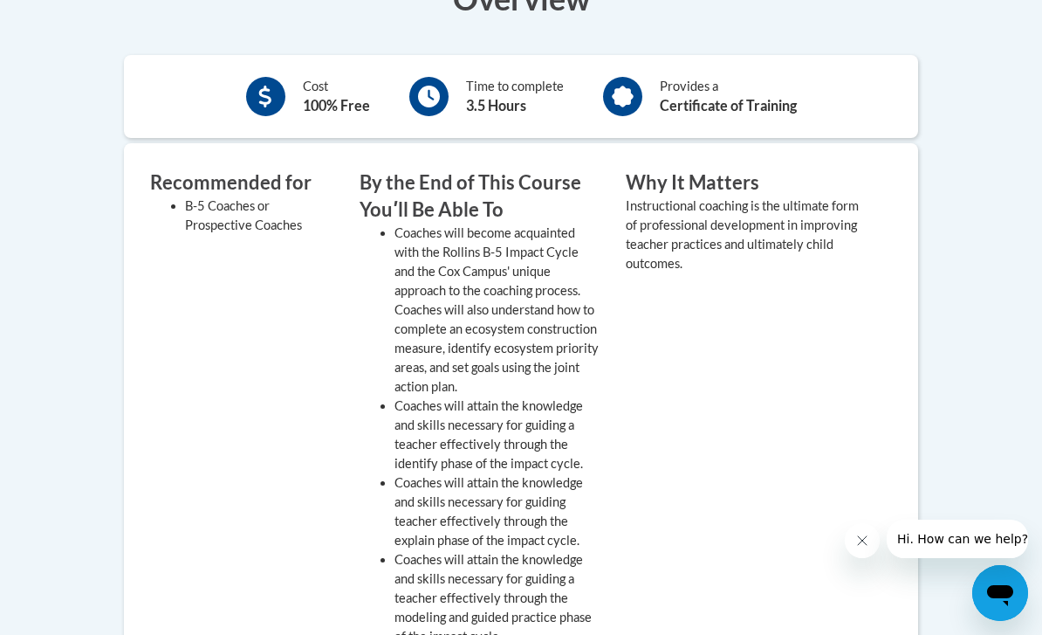
scroll to position [653, 0]
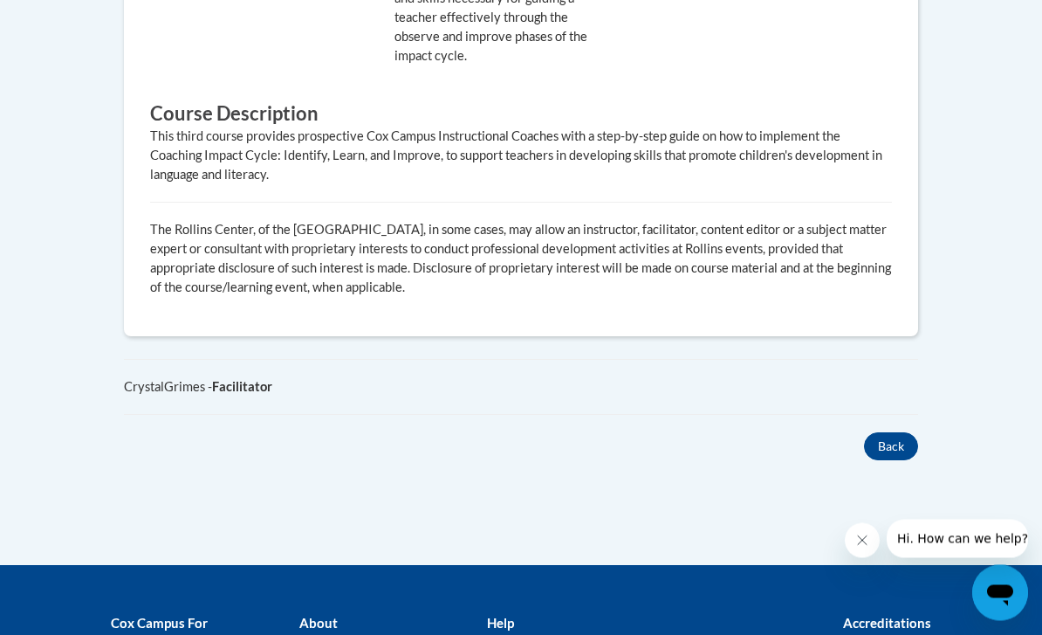
click at [894, 440] on button "Back" at bounding box center [891, 447] width 54 height 28
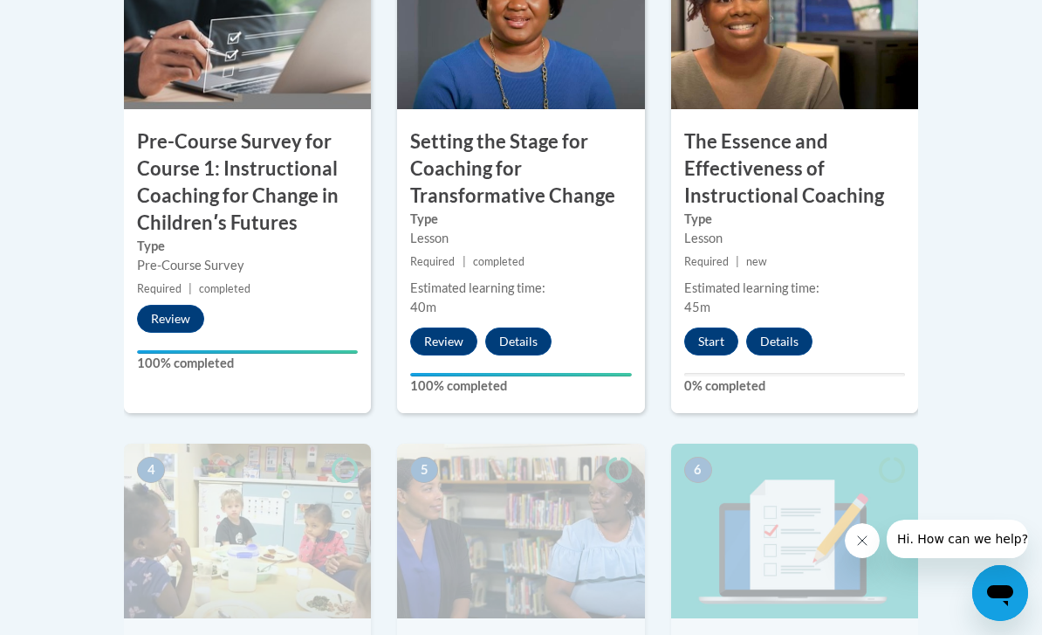
scroll to position [691, 0]
click at [851, 217] on label "Type" at bounding box center [794, 219] width 221 height 19
click at [717, 334] on button "Start" at bounding box center [711, 342] width 54 height 28
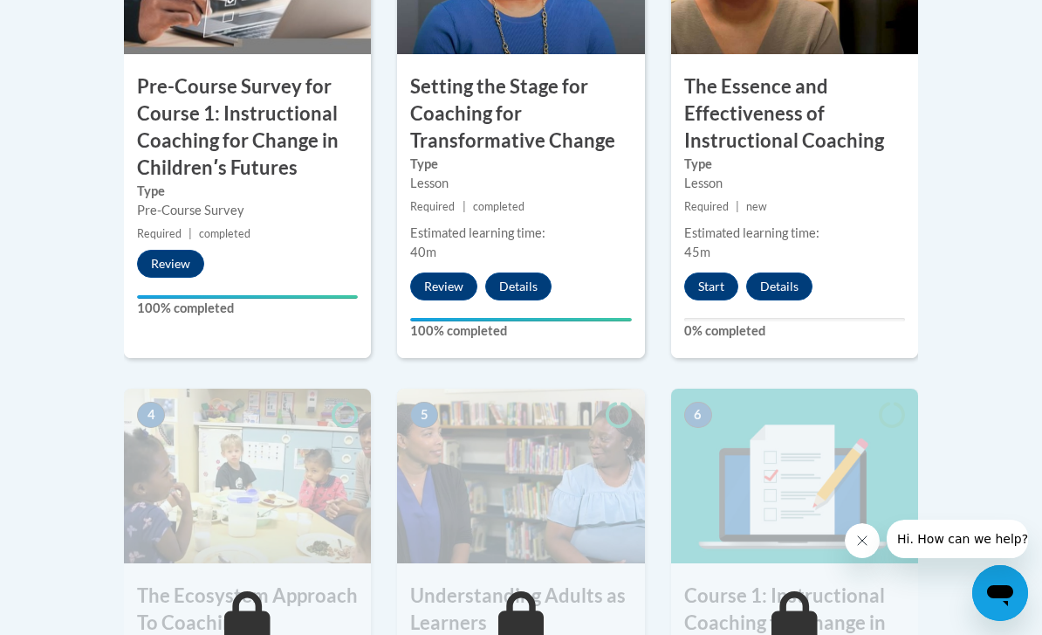
scroll to position [748, 0]
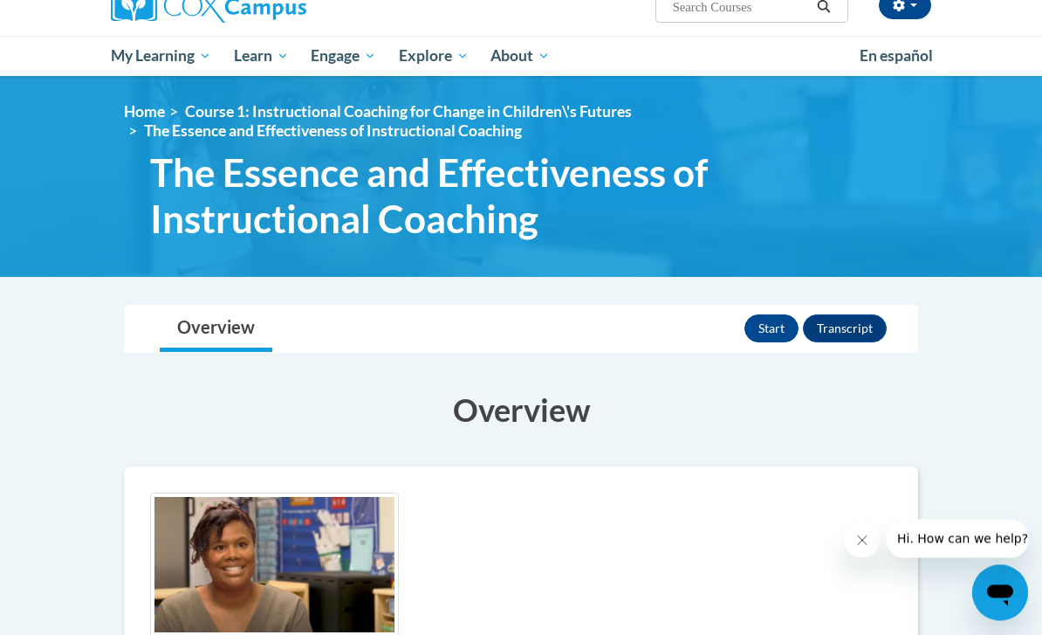
scroll to position [156, 0]
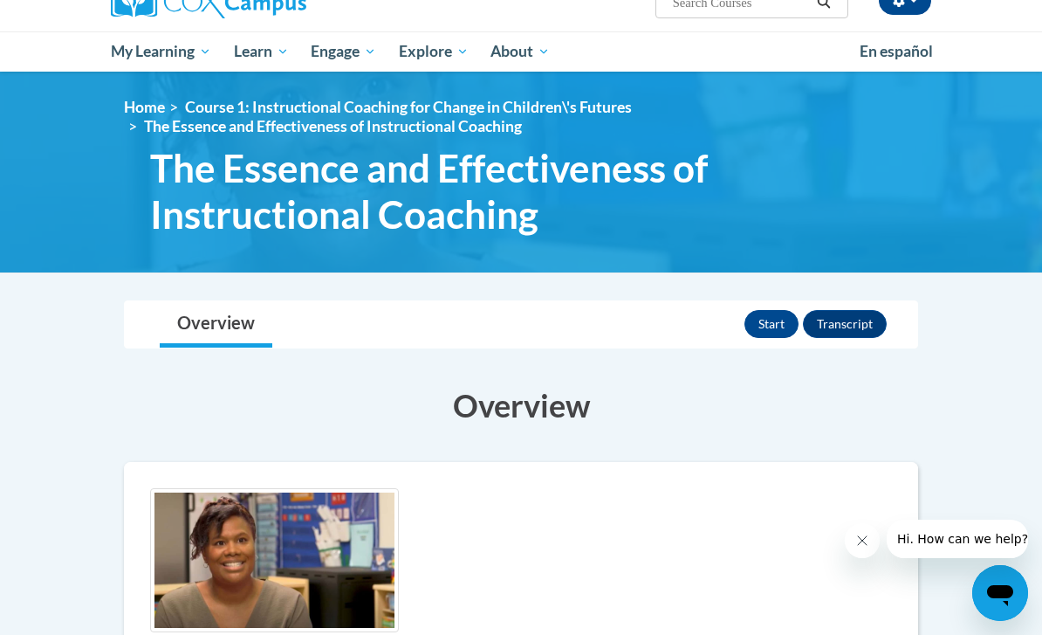
click at [771, 328] on button "Start" at bounding box center [772, 324] width 54 height 28
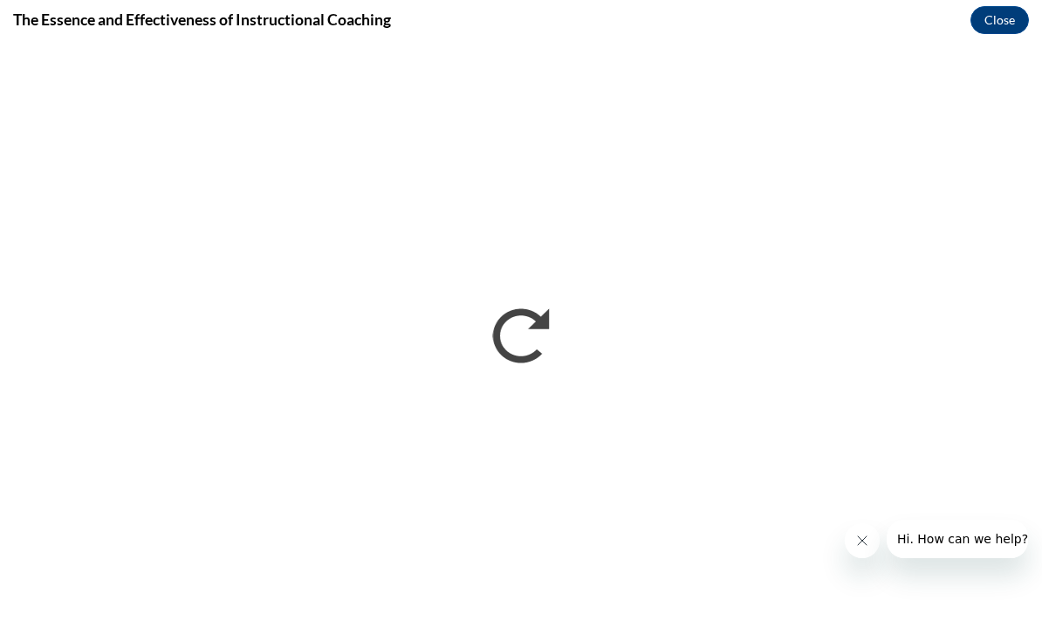
scroll to position [0, 0]
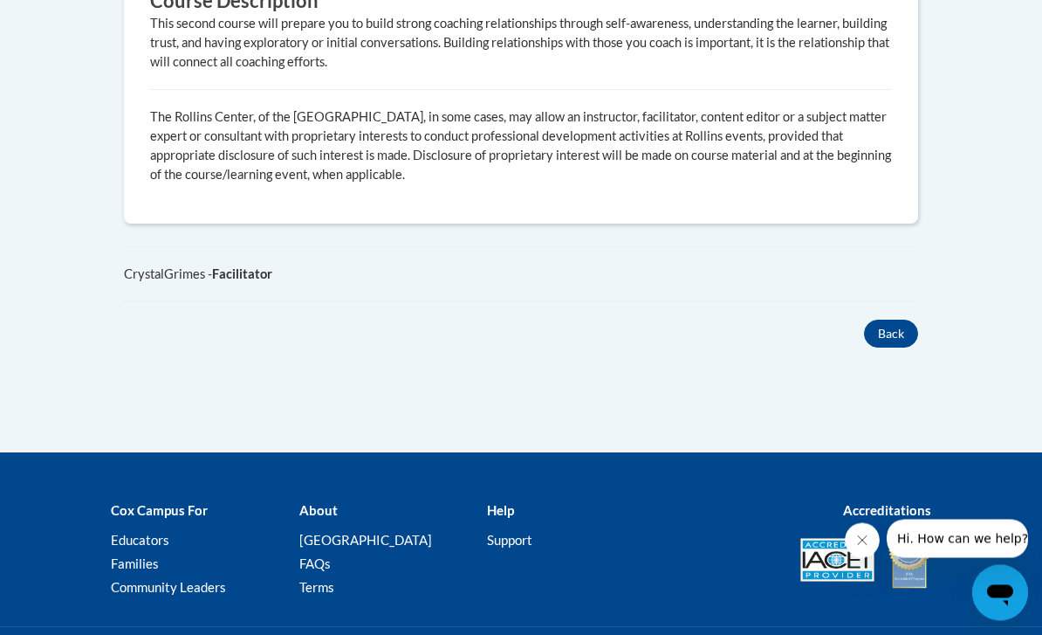
scroll to position [1492, 0]
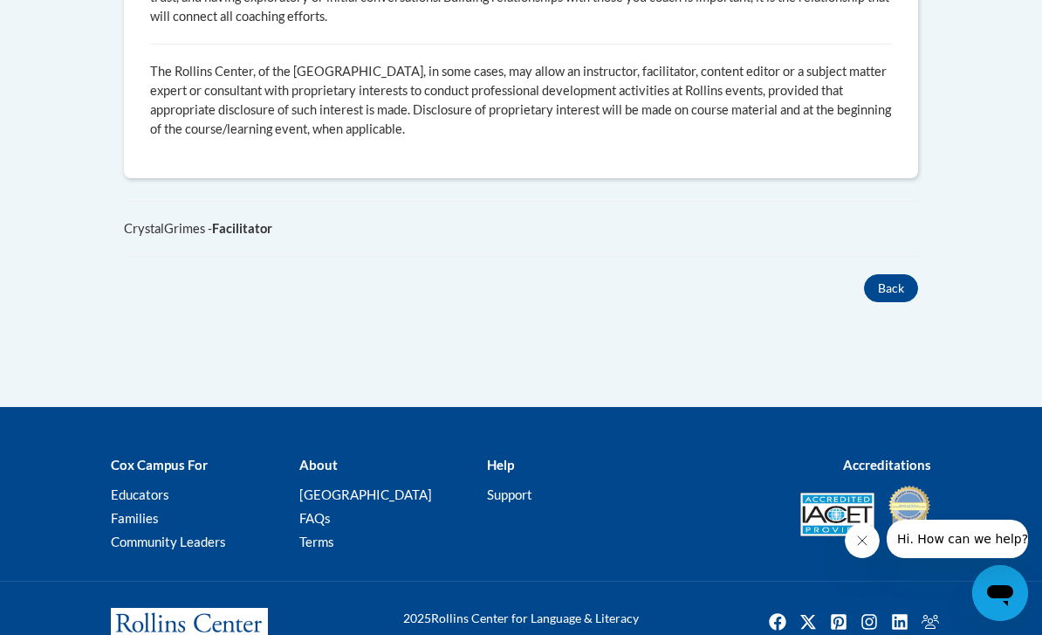
click at [912, 285] on button "Back" at bounding box center [891, 288] width 54 height 28
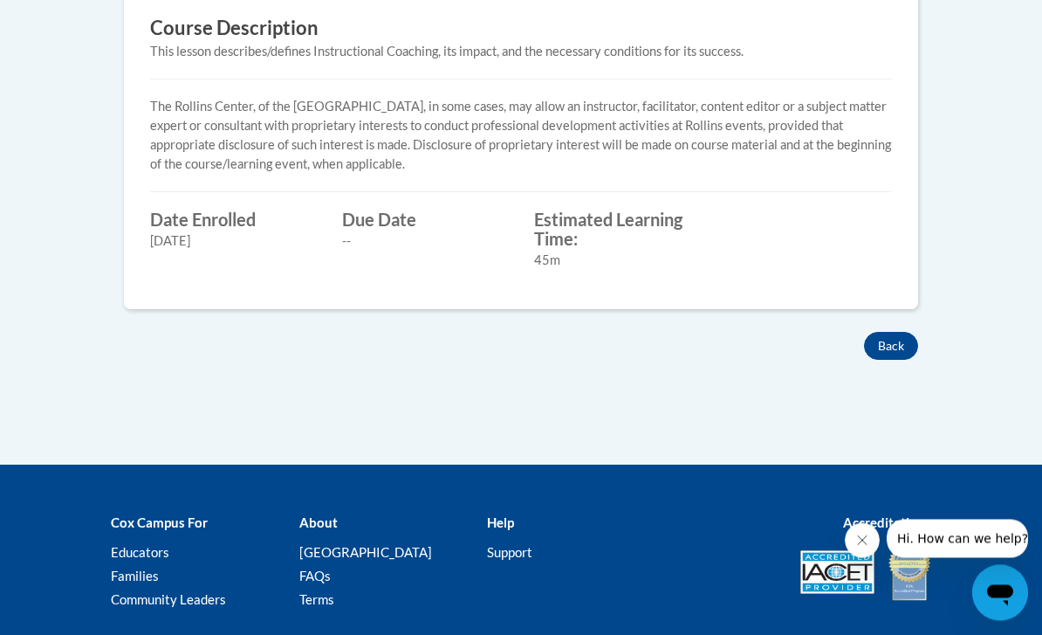
click at [899, 340] on button "Back" at bounding box center [891, 347] width 54 height 28
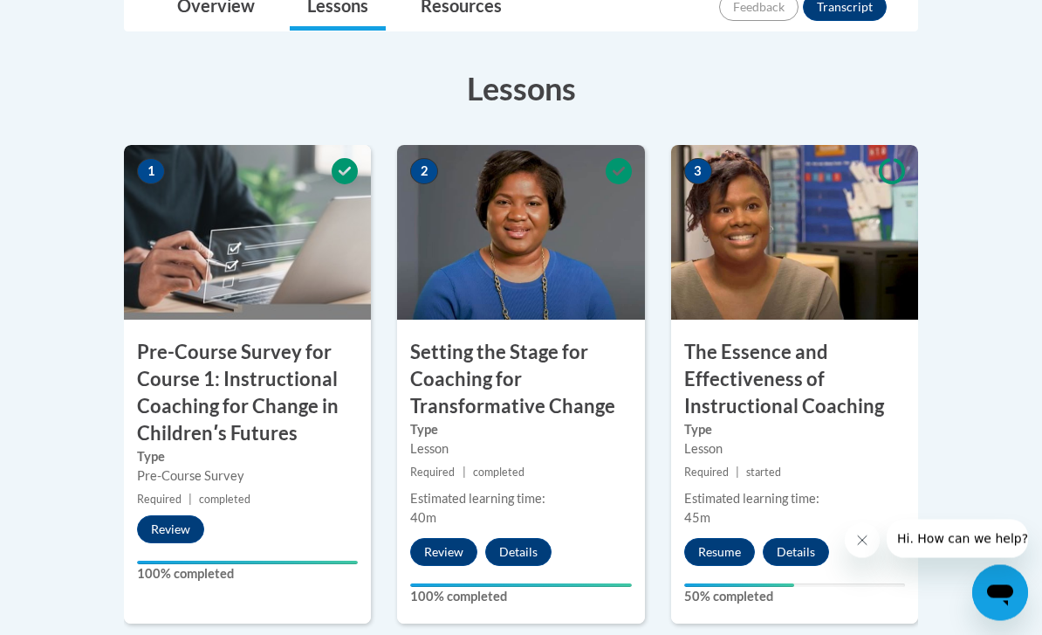
scroll to position [483, 0]
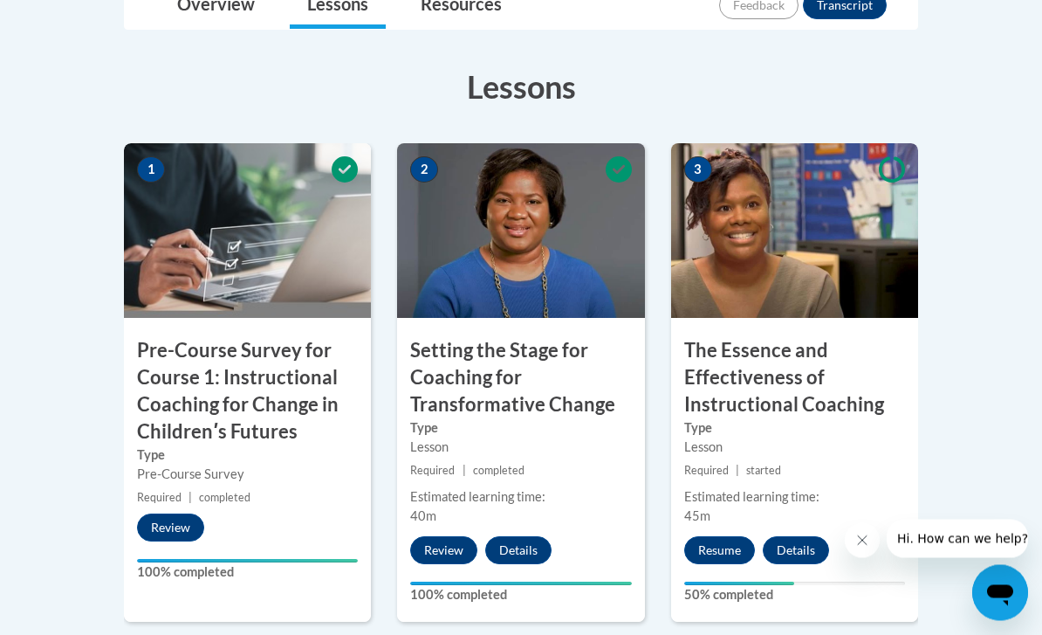
click at [776, 373] on h3 "The Essence and Effectiveness of Instructional Coaching" at bounding box center [794, 378] width 247 height 80
click at [727, 550] on button "Resume" at bounding box center [719, 550] width 71 height 28
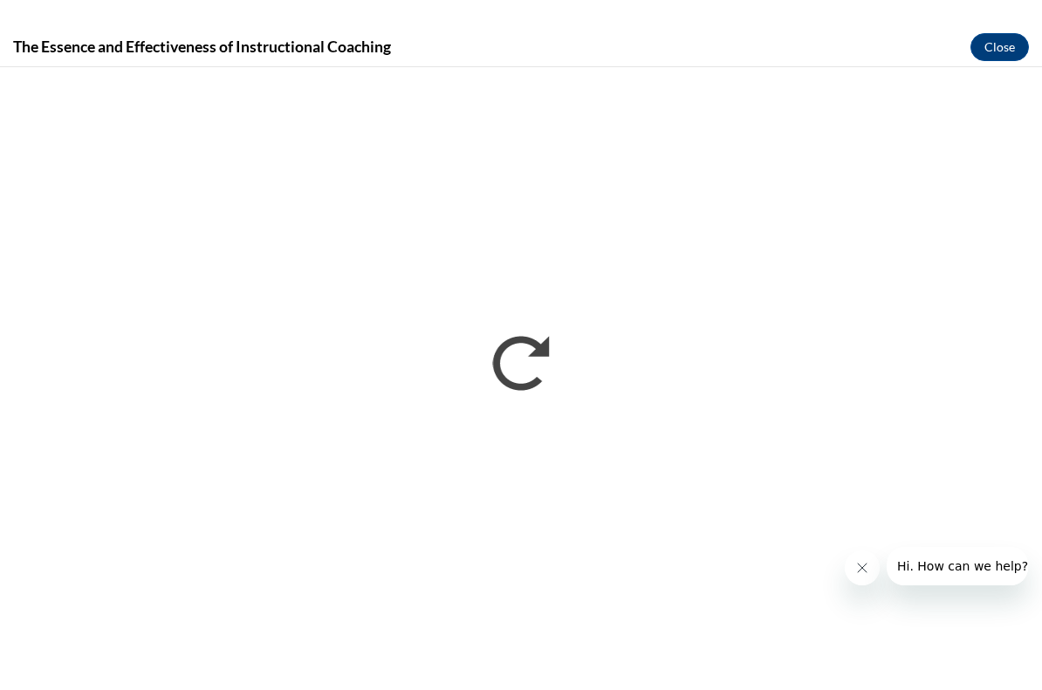
scroll to position [786, 0]
